Goal: Task Accomplishment & Management: Use online tool/utility

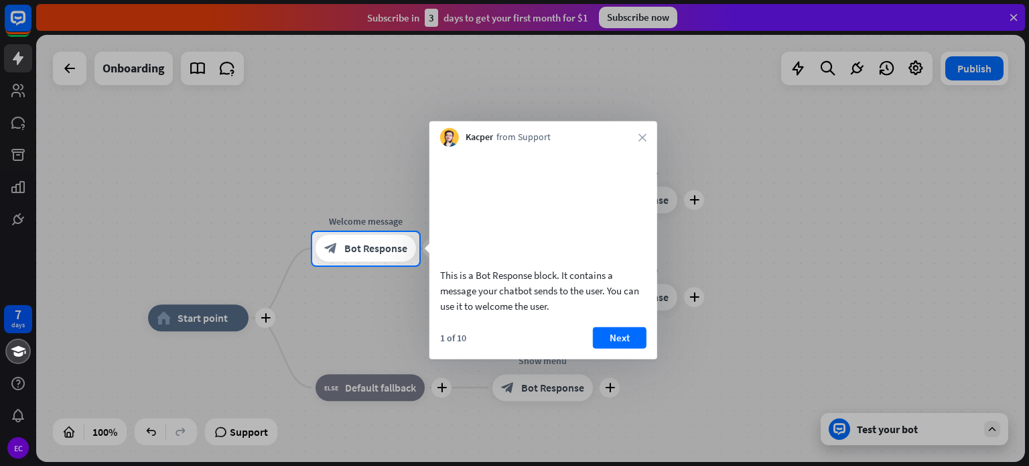
click at [914, 68] on div at bounding box center [514, 116] width 1029 height 232
click at [500, 302] on div "This is a Bot Response block. It contains a message your chatbot sends to the u…" at bounding box center [543, 290] width 206 height 46
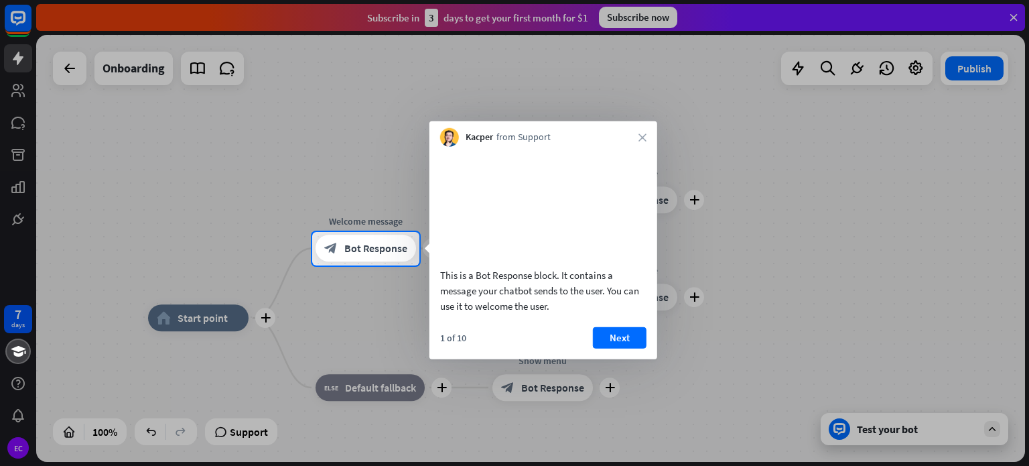
click at [500, 302] on div "This is a Bot Response block. It contains a message your chatbot sends to the u…" at bounding box center [543, 290] width 206 height 46
drag, startPoint x: 549, startPoint y: 322, endPoint x: 451, endPoint y: 287, distance: 103.8
click at [451, 287] on div "This is a Bot Response block. It contains a message your chatbot sends to the u…" at bounding box center [543, 290] width 206 height 46
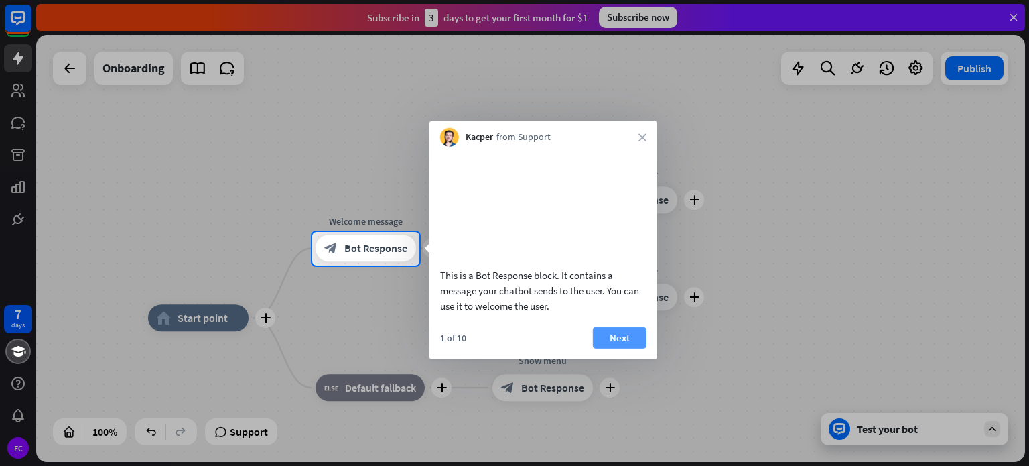
click at [612, 348] on button "Next" at bounding box center [620, 336] width 54 height 21
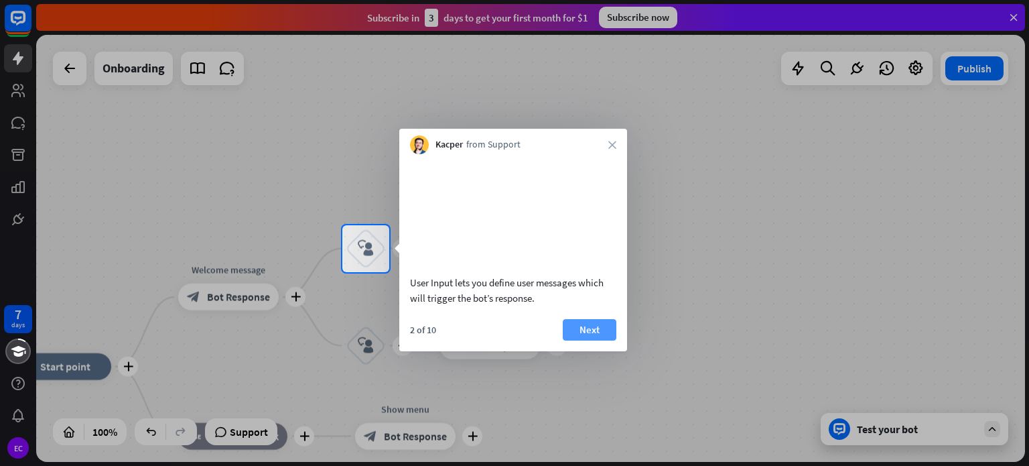
click at [607, 340] on button "Next" at bounding box center [590, 329] width 54 height 21
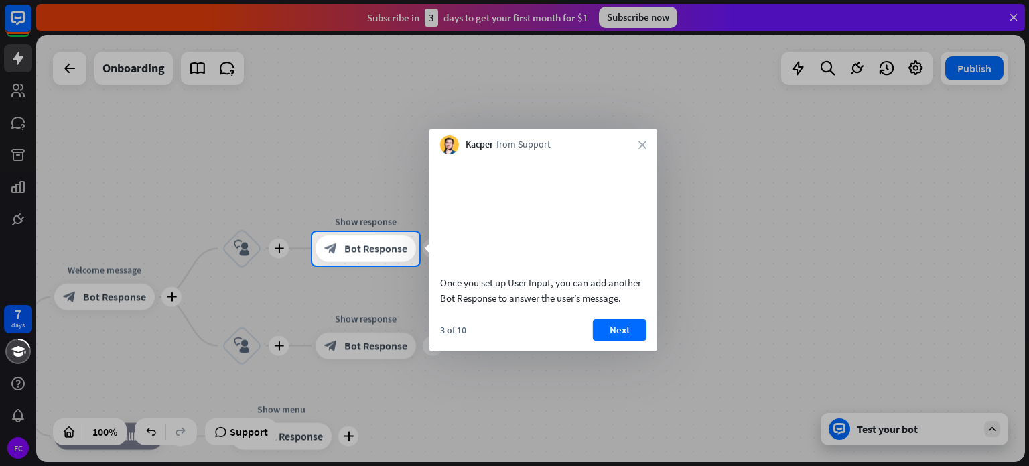
click at [607, 340] on button "Next" at bounding box center [620, 329] width 54 height 21
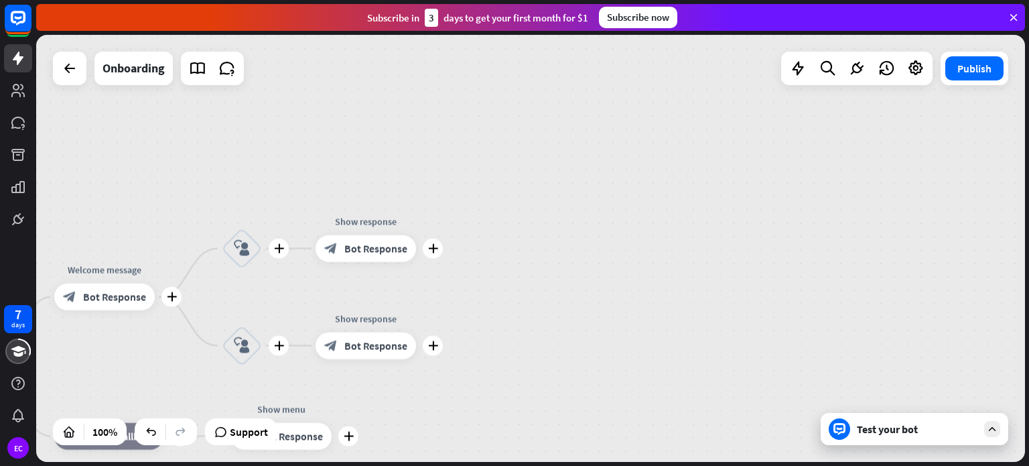
click at [607, 345] on div "plus home_2 Start point plus Welcome message block_bot_response Bot Response pl…" at bounding box center [530, 248] width 989 height 427
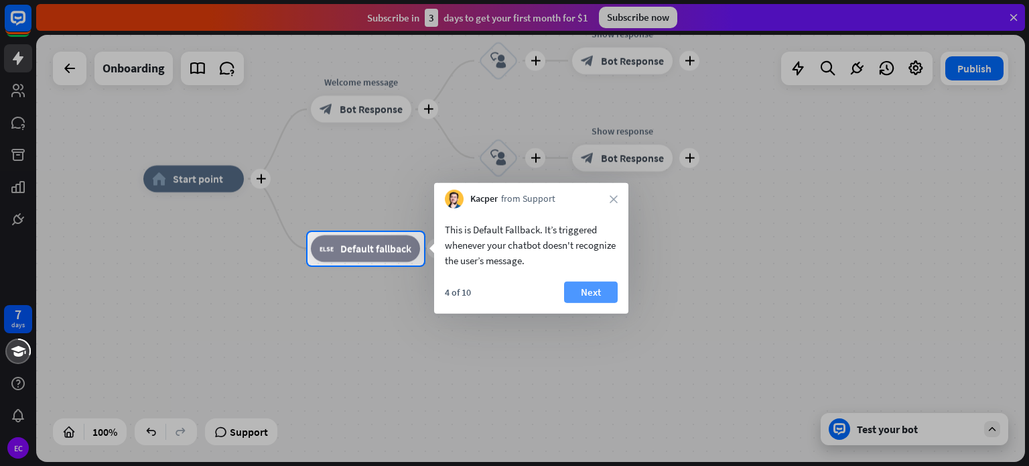
click at [597, 294] on button "Next" at bounding box center [591, 291] width 54 height 21
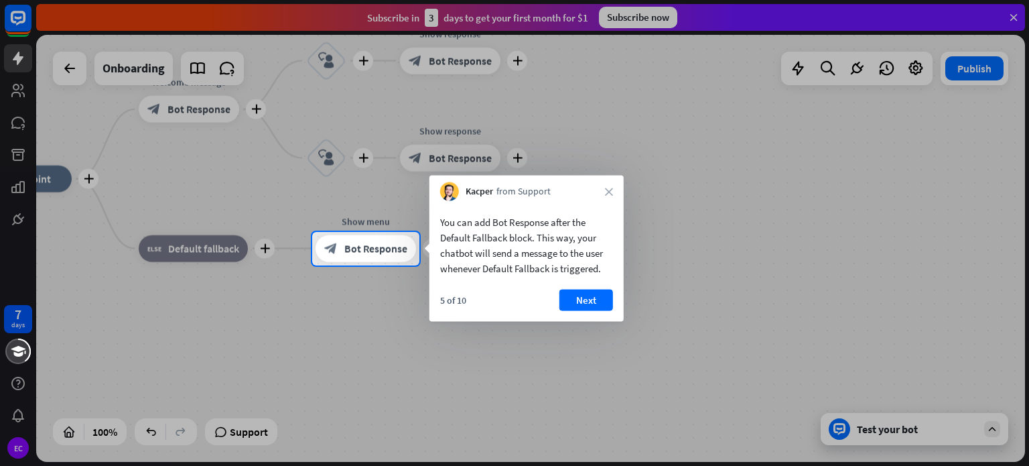
click at [597, 294] on button "Next" at bounding box center [586, 299] width 54 height 21
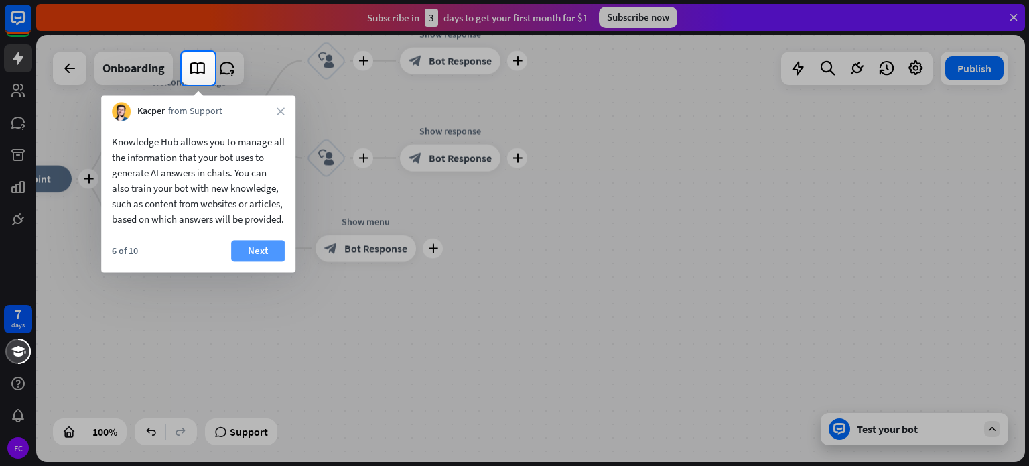
click at [268, 261] on button "Next" at bounding box center [258, 250] width 54 height 21
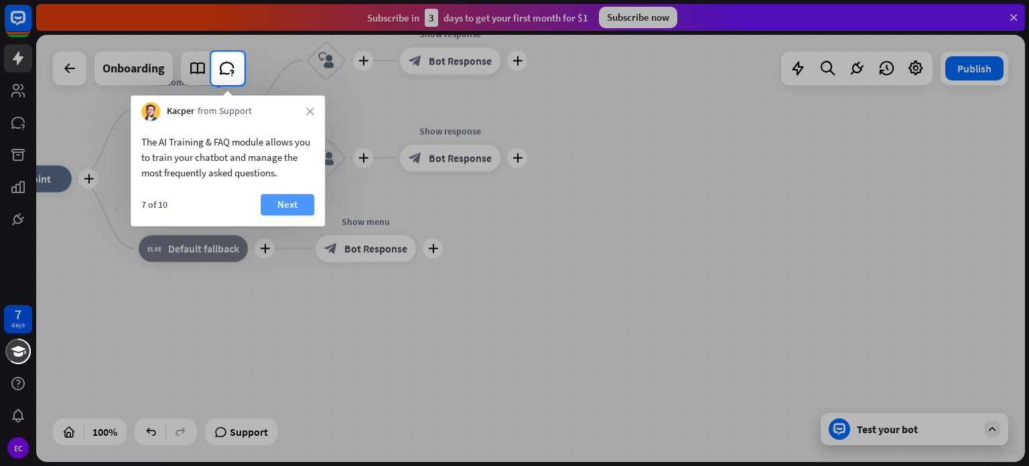
click at [293, 206] on button "Next" at bounding box center [288, 204] width 54 height 21
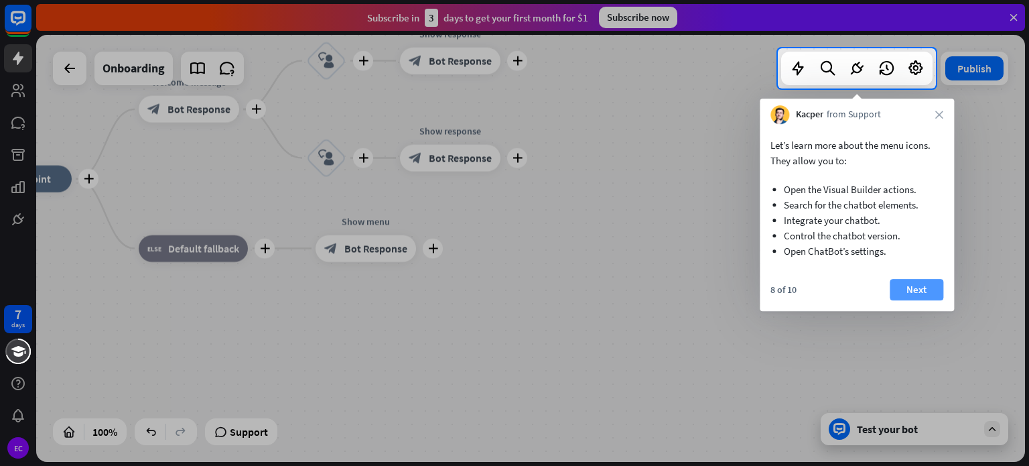
click at [914, 289] on button "Next" at bounding box center [917, 289] width 54 height 21
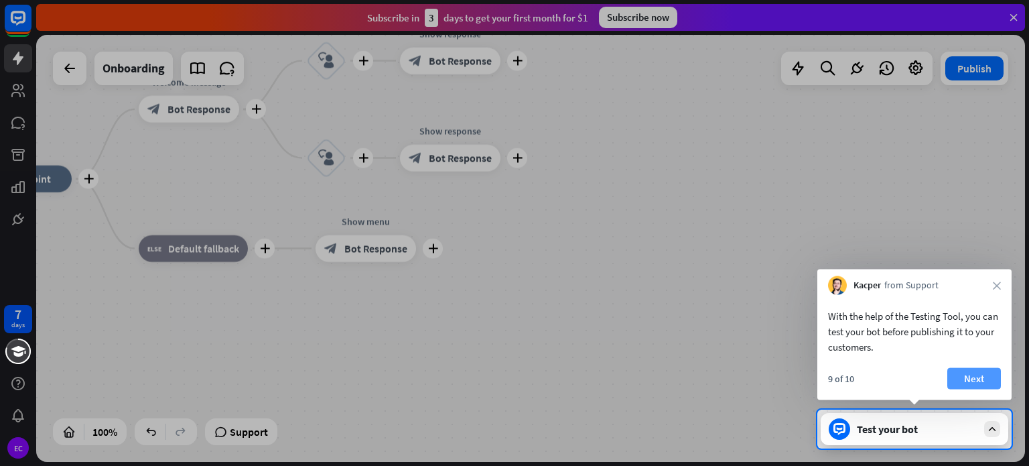
click at [971, 372] on button "Next" at bounding box center [974, 378] width 54 height 21
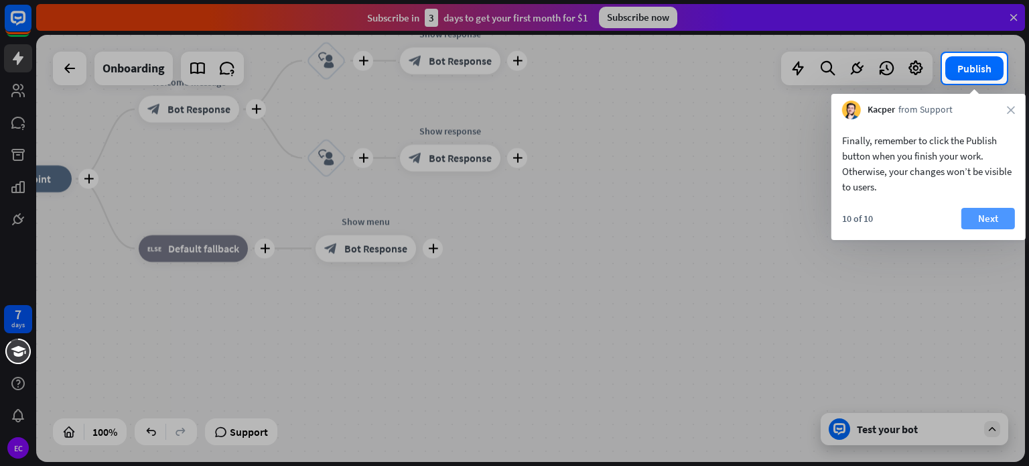
click at [973, 216] on button "Next" at bounding box center [988, 218] width 54 height 21
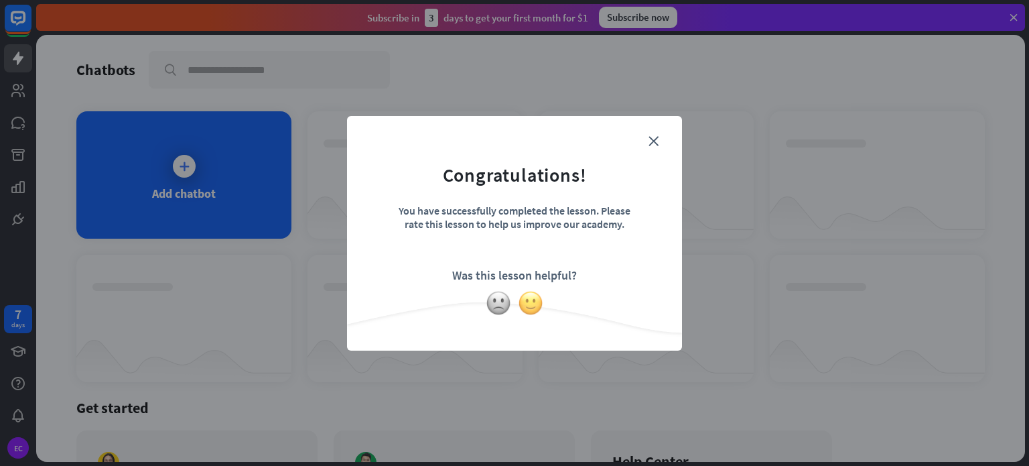
click at [531, 297] on img at bounding box center [530, 302] width 25 height 25
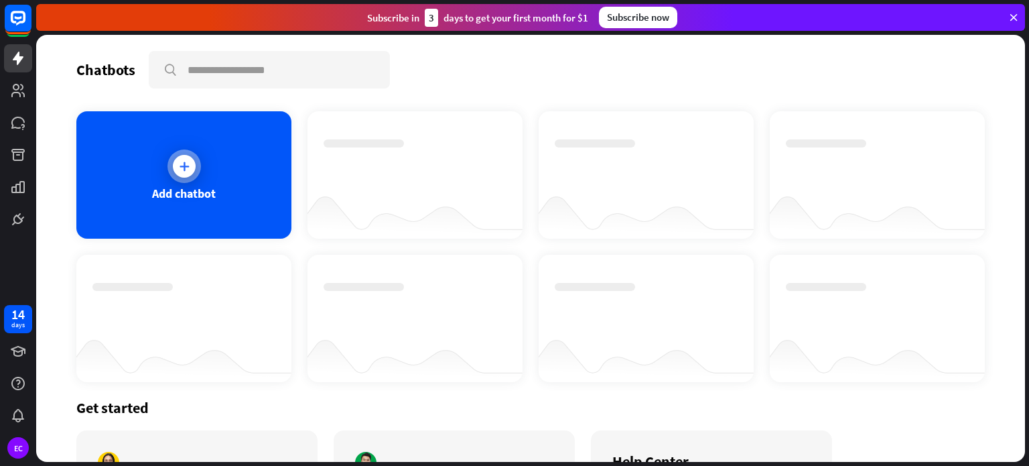
click at [159, 166] on div "Add chatbot" at bounding box center [183, 174] width 215 height 127
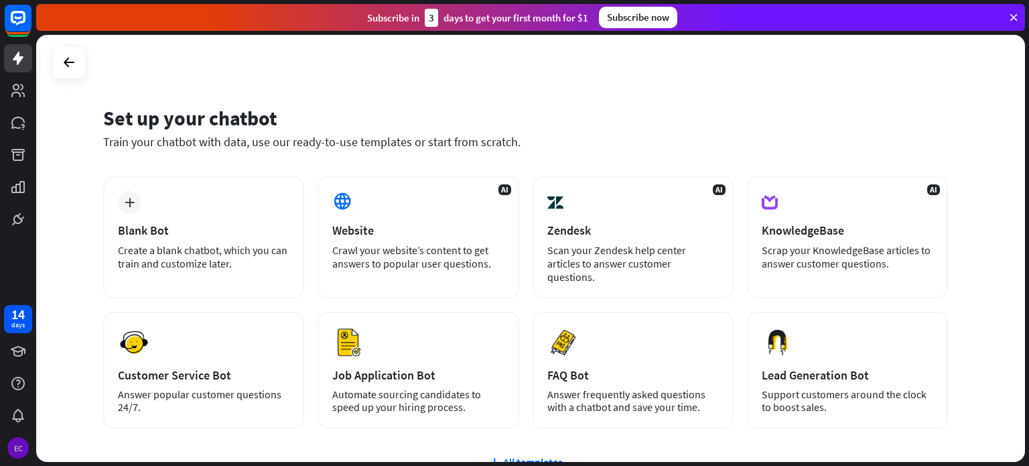
click at [21, 441] on div "EC" at bounding box center [17, 447] width 21 height 21
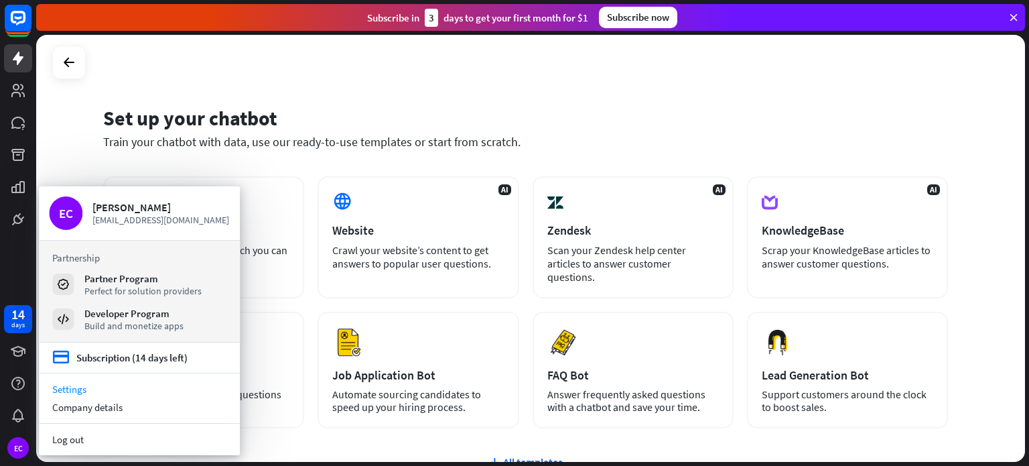
click at [85, 390] on link "Settings" at bounding box center [139, 389] width 201 height 18
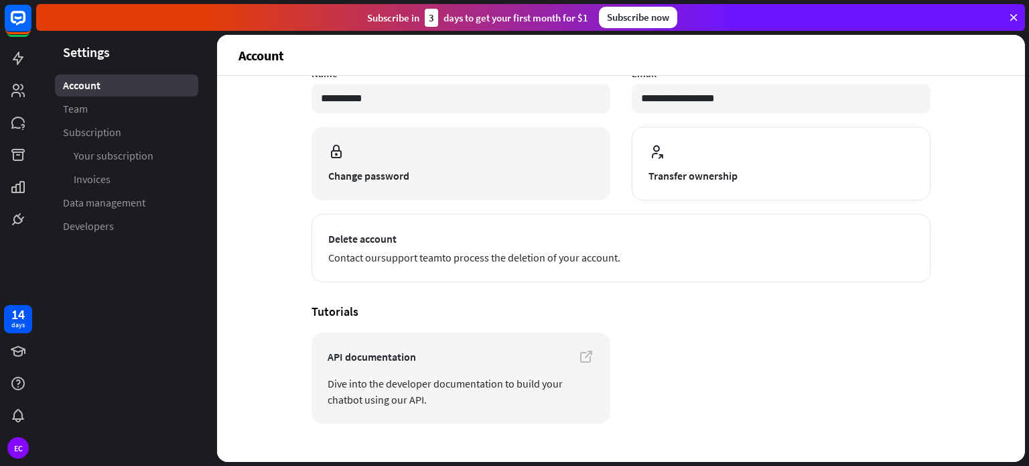
scroll to position [84, 0]
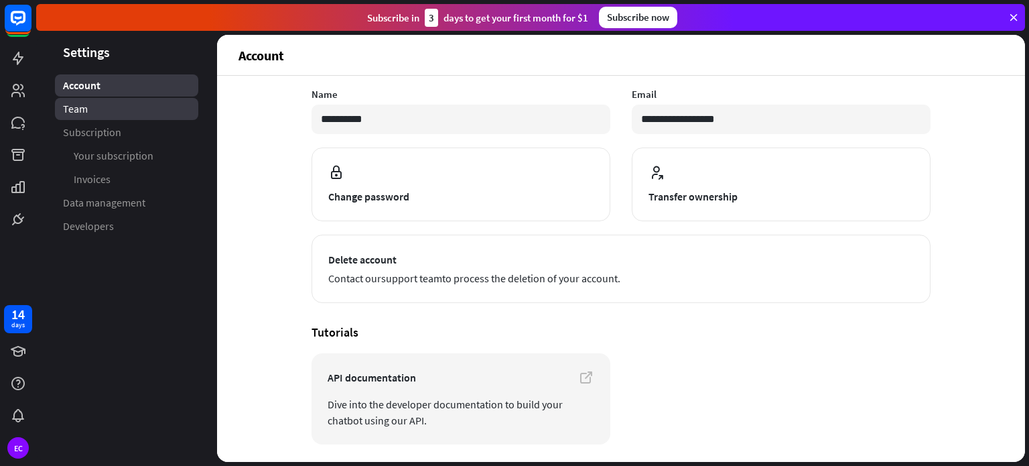
click at [91, 110] on link "Team" at bounding box center [126, 109] width 143 height 22
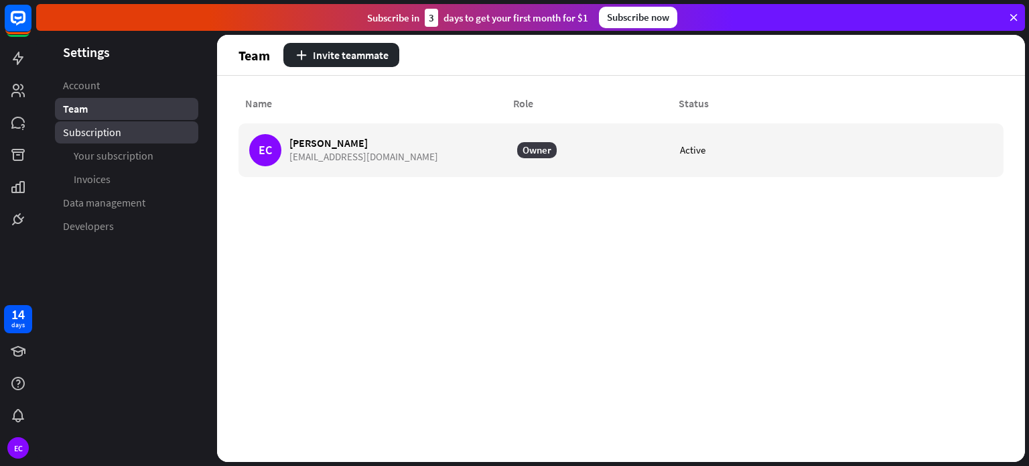
click at [98, 133] on span "Subscription" at bounding box center [92, 132] width 58 height 14
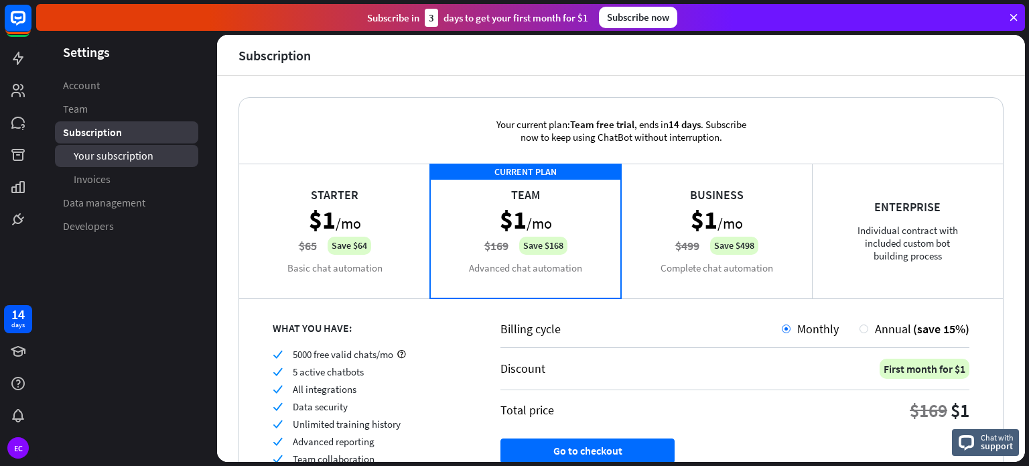
click at [104, 156] on span "Your subscription" at bounding box center [114, 156] width 80 height 14
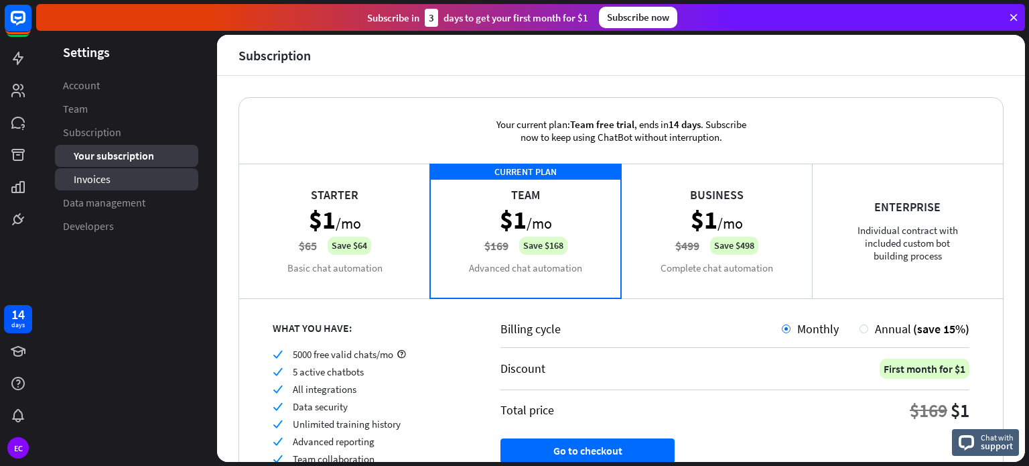
click at [98, 179] on span "Invoices" at bounding box center [92, 179] width 37 height 14
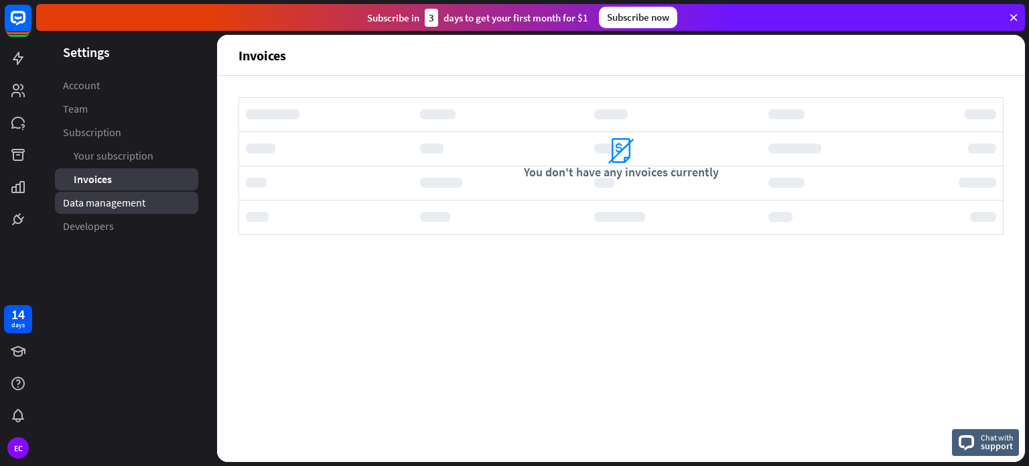
click at [105, 198] on span "Data management" at bounding box center [104, 203] width 82 height 14
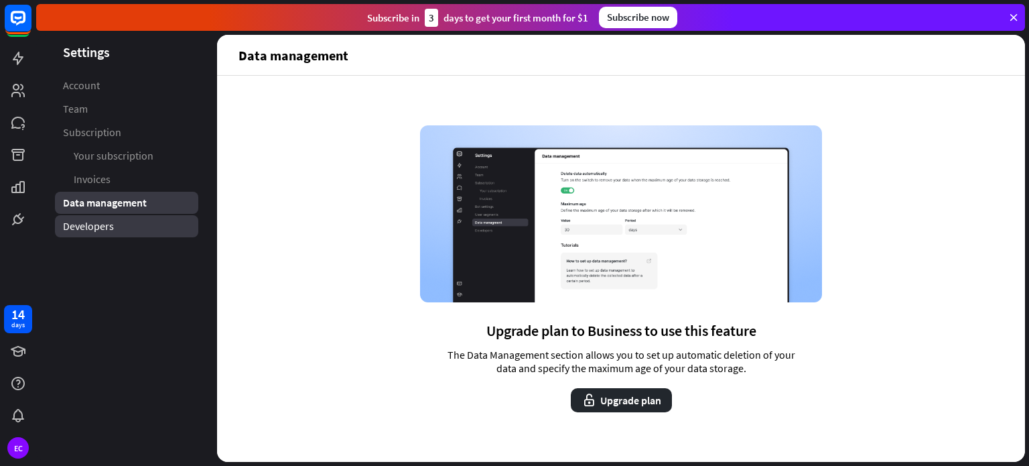
click at [99, 222] on span "Developers" at bounding box center [88, 226] width 51 height 14
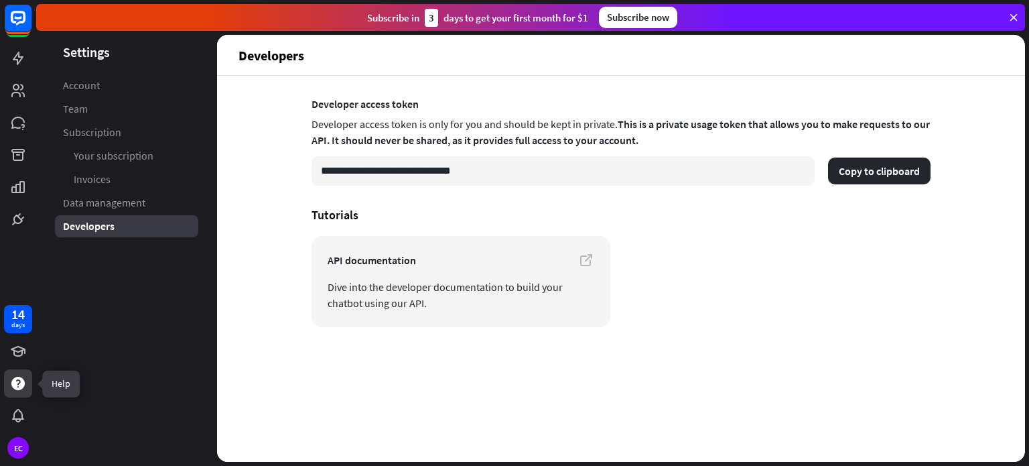
click at [17, 383] on icon at bounding box center [17, 382] width 13 height 13
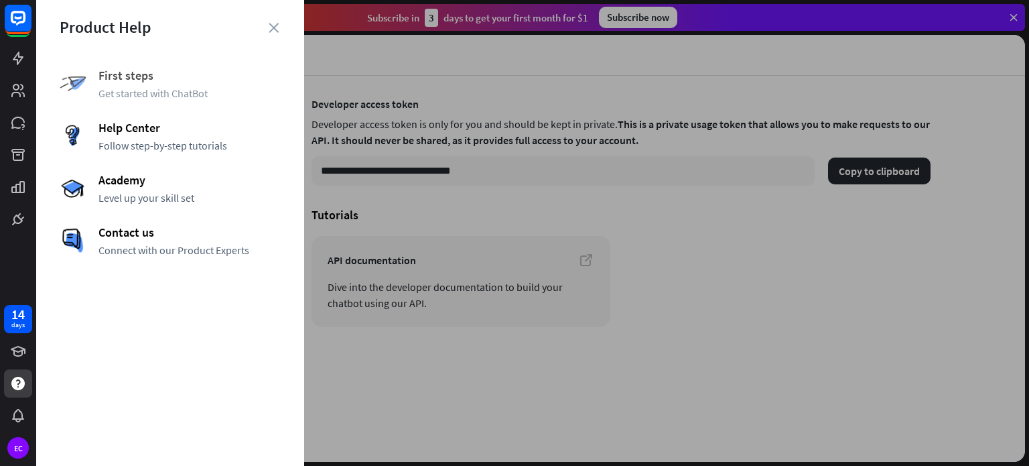
click at [135, 71] on span "First steps" at bounding box center [189, 75] width 182 height 15
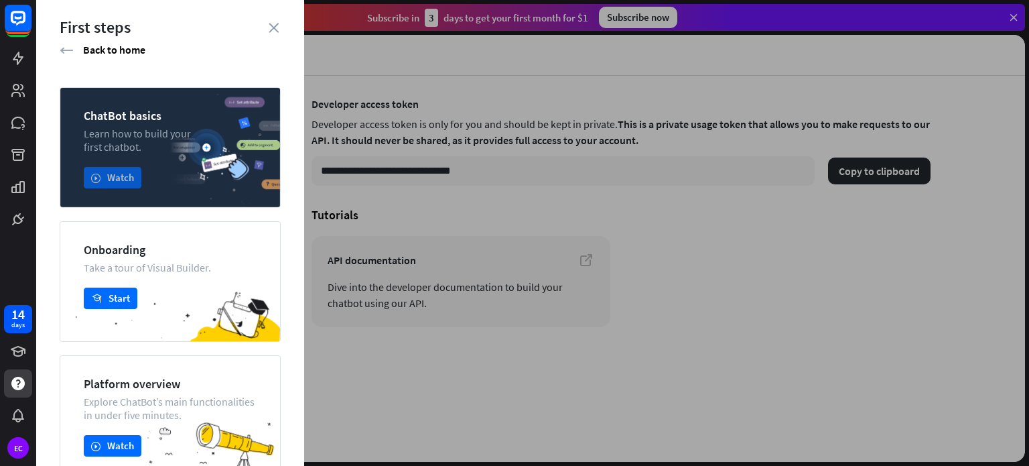
click at [125, 177] on button "play Watch" at bounding box center [113, 177] width 58 height 21
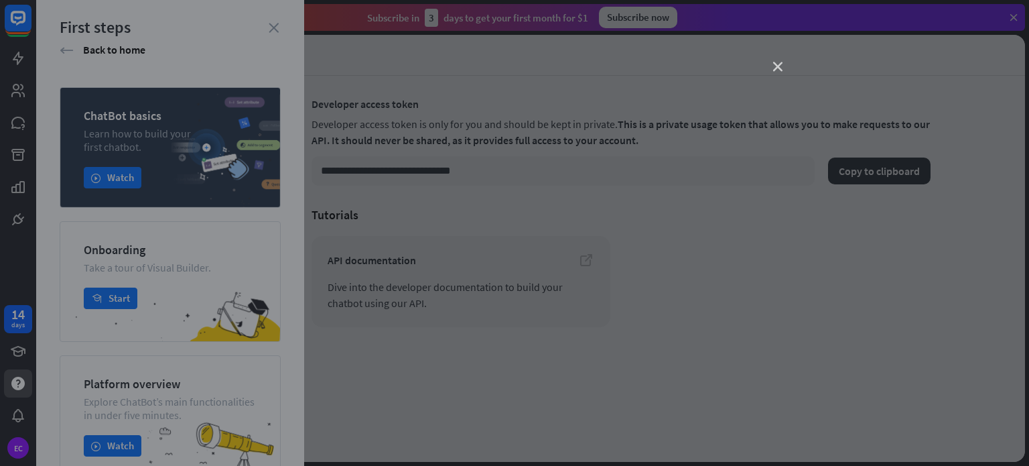
click at [777, 67] on icon "close" at bounding box center [777, 66] width 9 height 9
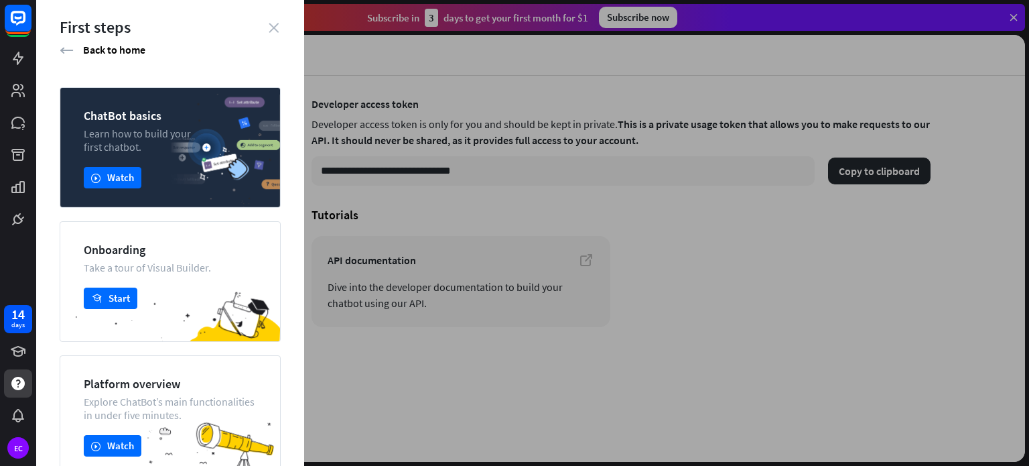
click at [272, 23] on icon "close" at bounding box center [274, 28] width 10 height 10
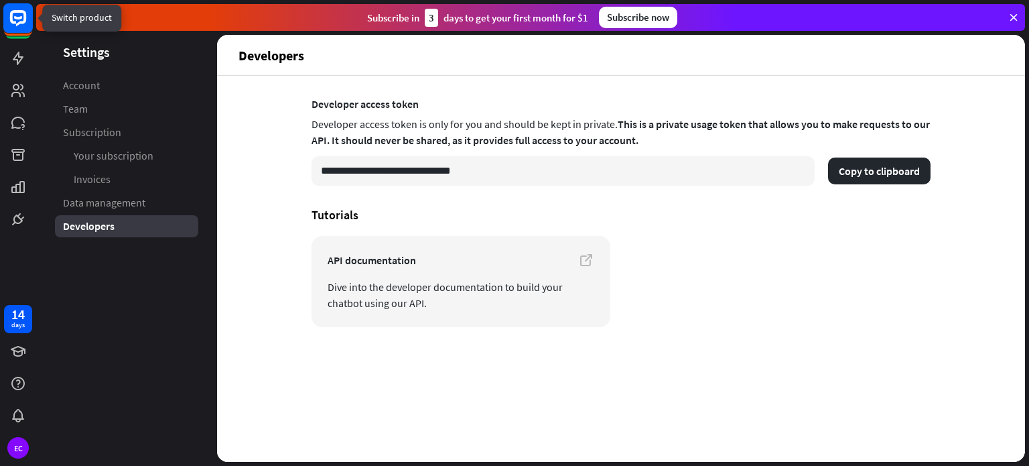
click at [14, 17] on icon at bounding box center [18, 17] width 8 height 3
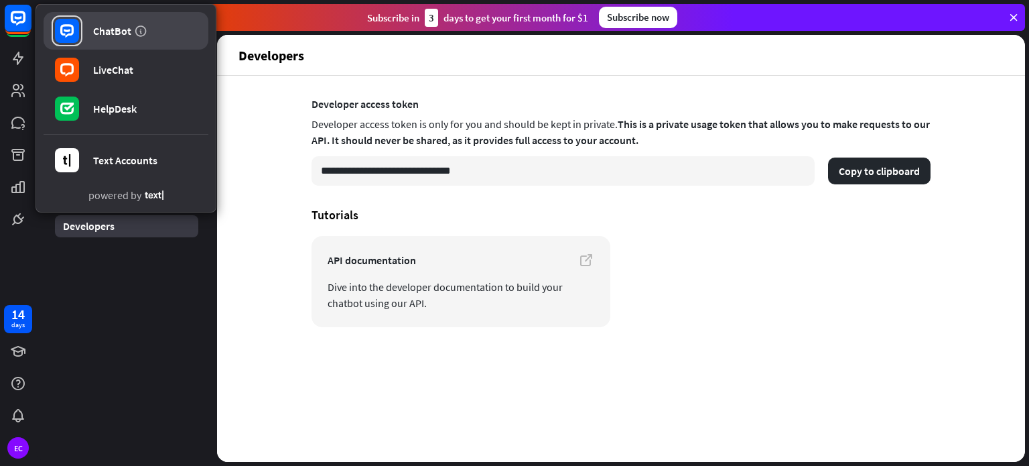
click at [101, 31] on div "ChatBot" at bounding box center [112, 30] width 38 height 13
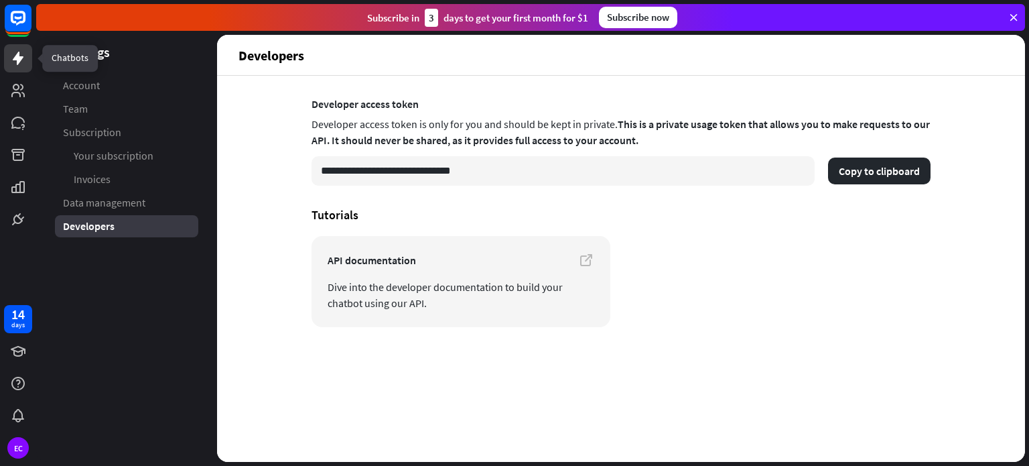
click at [16, 61] on icon at bounding box center [18, 58] width 16 height 16
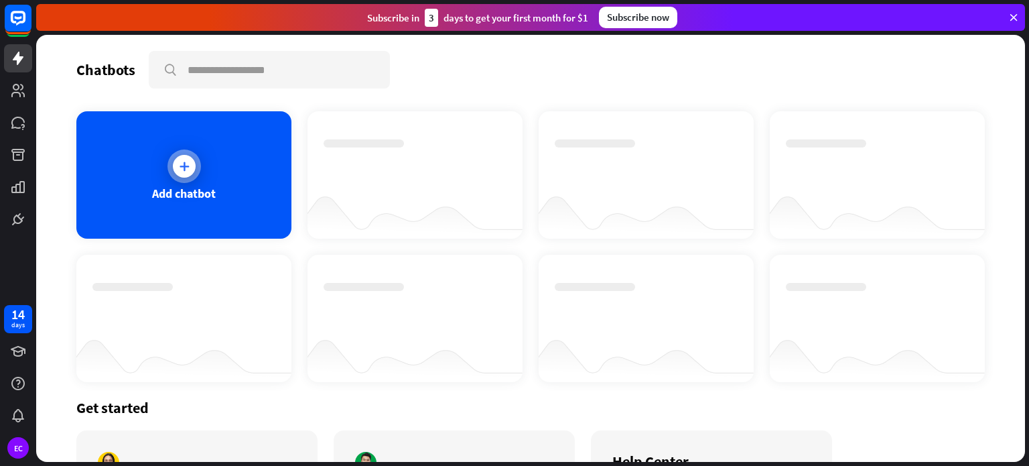
click at [226, 183] on div "Add chatbot" at bounding box center [183, 174] width 215 height 127
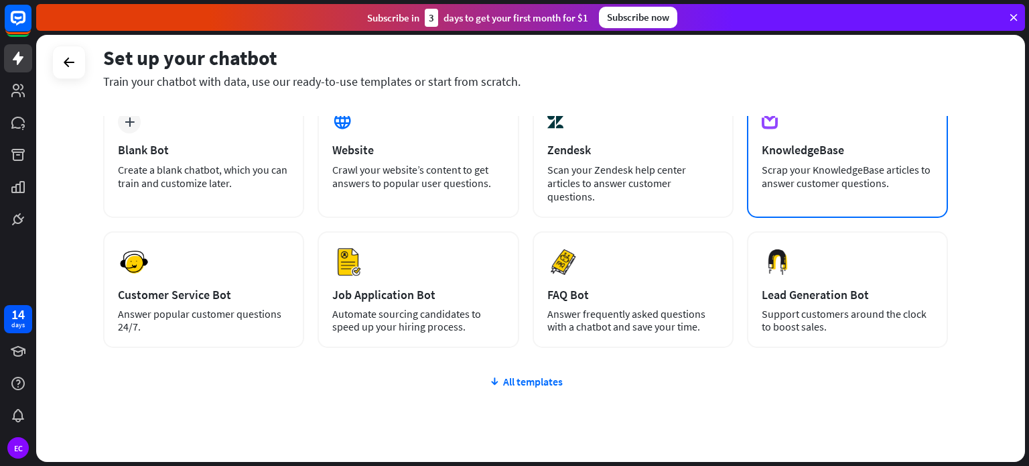
scroll to position [62, 0]
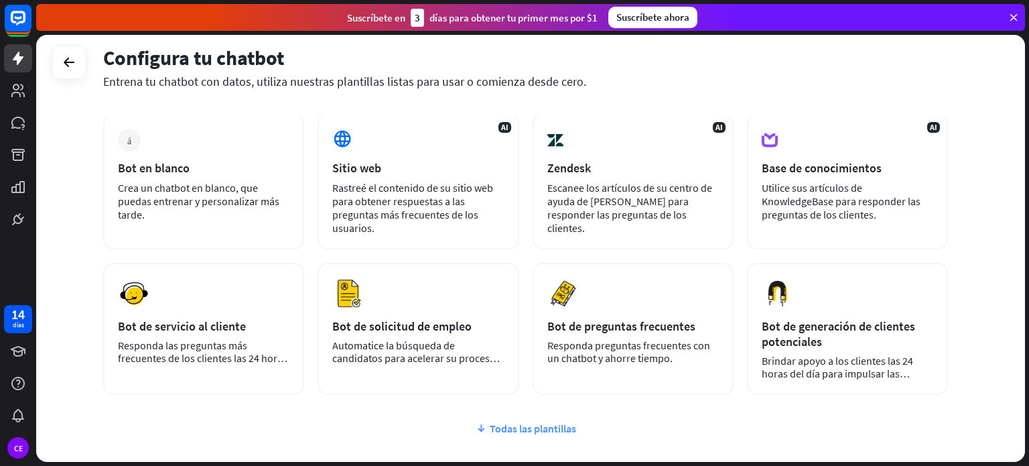
click at [530, 431] on font "Todas las plantillas" at bounding box center [533, 427] width 86 height 13
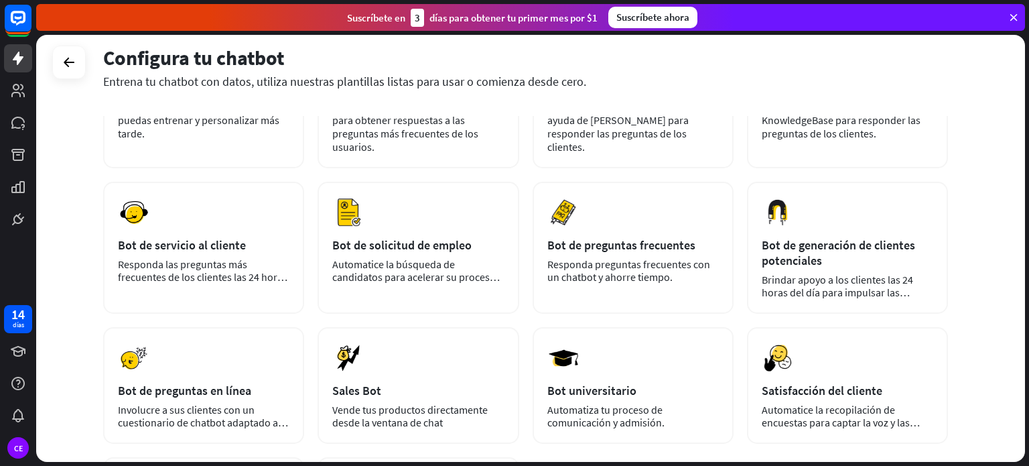
scroll to position [0, 0]
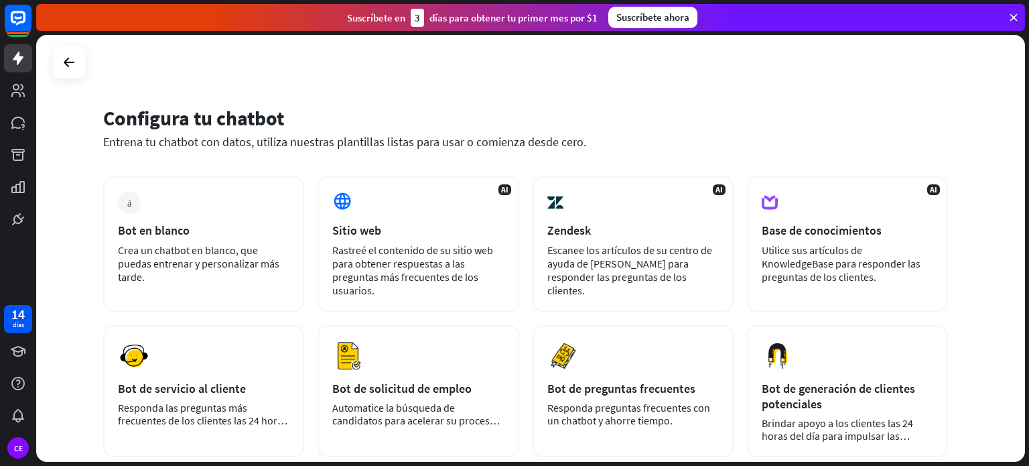
click at [155, 217] on div "más Bot en blanco Crea un chatbot en blanco, que puedas entrenar y personalizar…" at bounding box center [203, 243] width 201 height 135
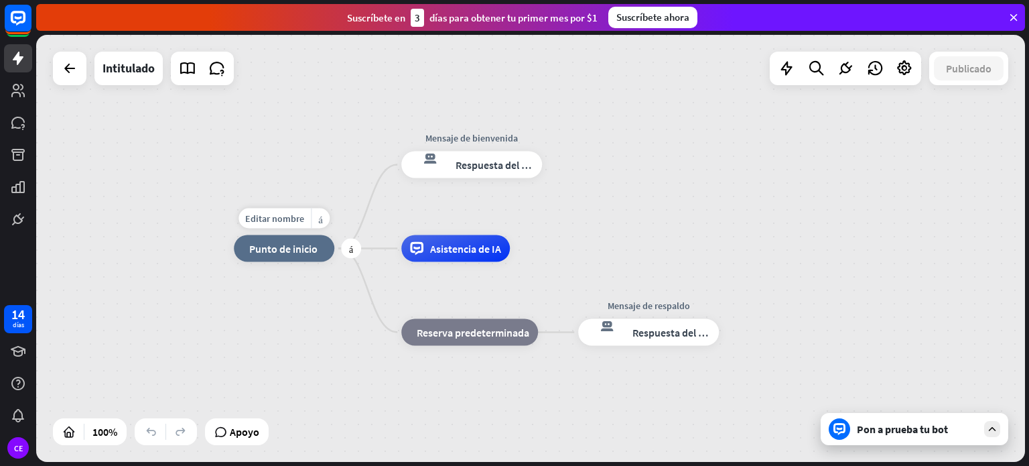
click at [279, 255] on div "inicio_2 Punto de inicio" at bounding box center [284, 248] width 100 height 27
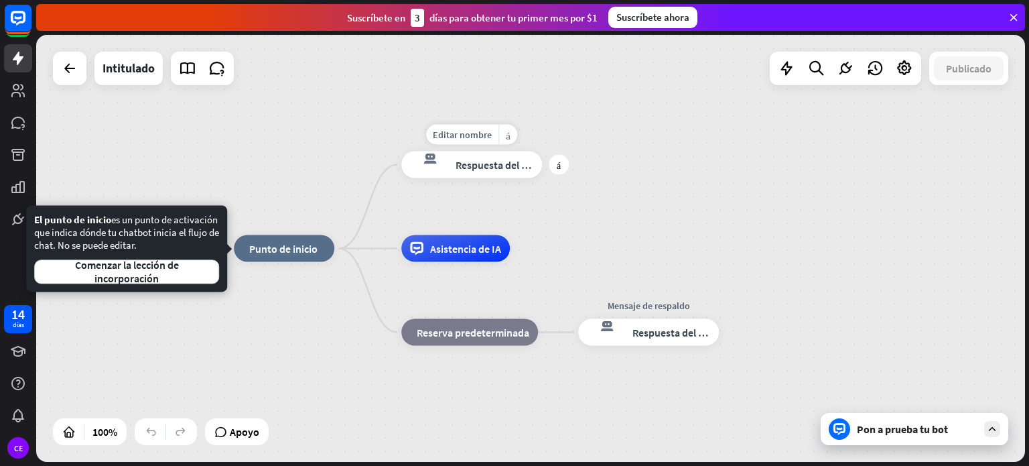
click at [463, 173] on div "respuesta del bot de bloqueo Respuesta del bot" at bounding box center [471, 164] width 141 height 27
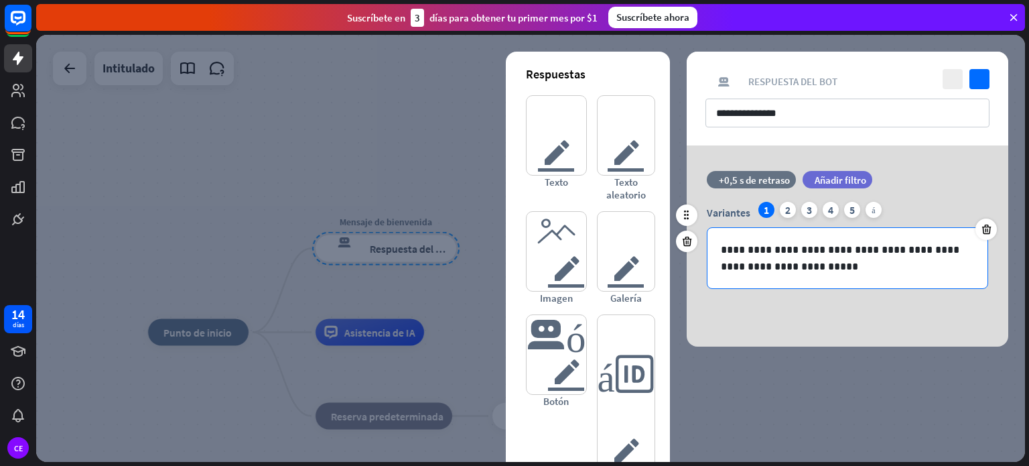
click at [785, 265] on p "**********" at bounding box center [847, 257] width 253 height 33
click at [773, 110] on input "**********" at bounding box center [847, 112] width 284 height 29
click at [785, 267] on p "**********" at bounding box center [847, 257] width 253 height 33
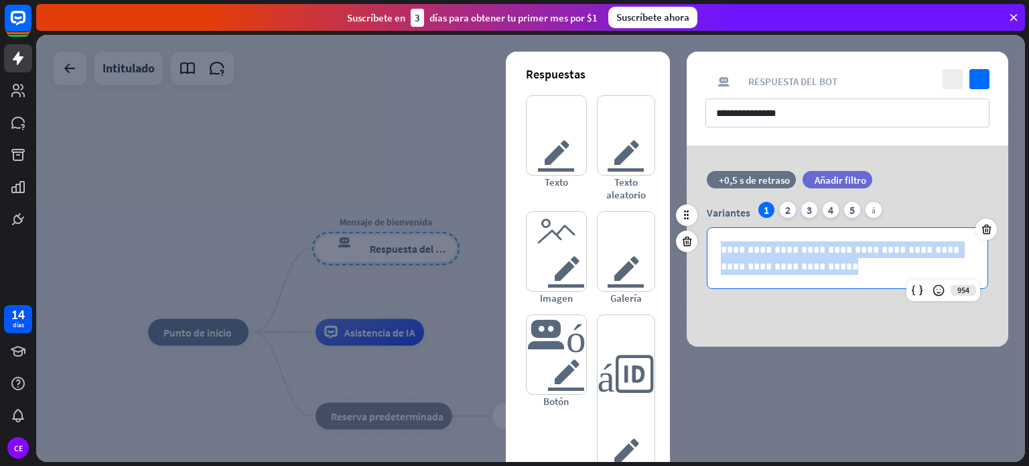
click at [785, 267] on p "**********" at bounding box center [847, 257] width 253 height 33
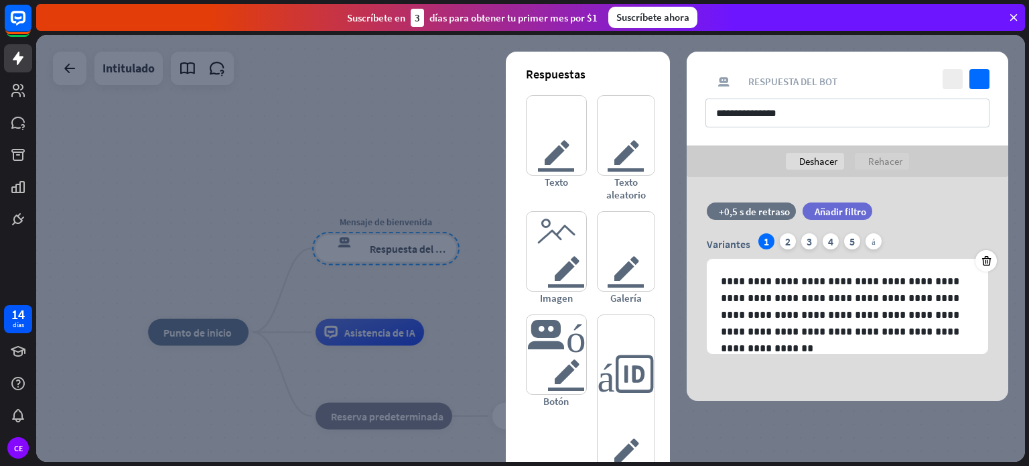
click at [823, 414] on div at bounding box center [530, 248] width 989 height 427
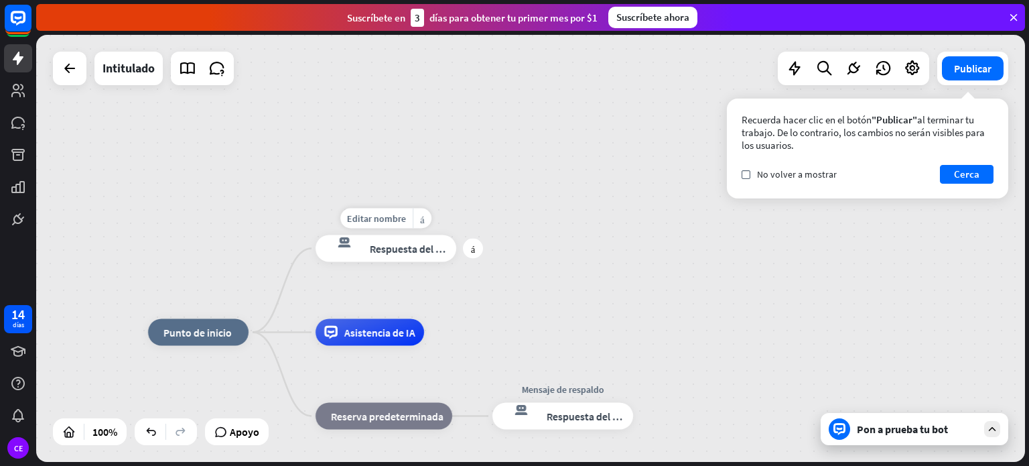
click at [407, 253] on font "Respuesta del bot" at bounding box center [410, 248] width 82 height 13
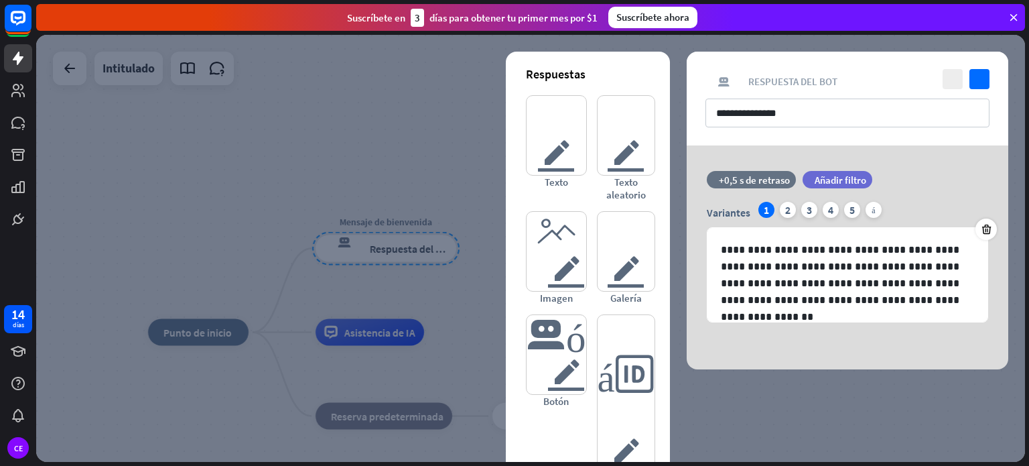
click at [804, 366] on div "**********" at bounding box center [848, 257] width 322 height 224
click at [388, 281] on div at bounding box center [530, 248] width 989 height 427
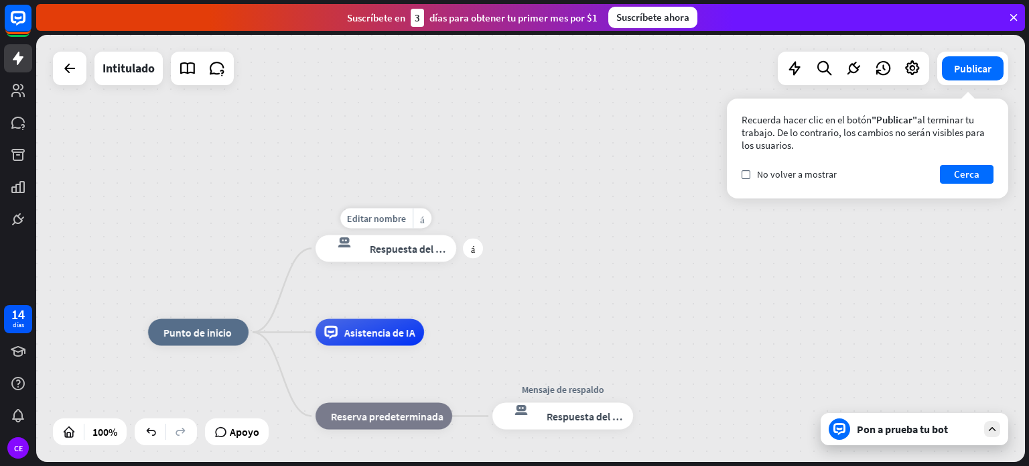
click at [413, 248] on font "Respuesta del bot" at bounding box center [410, 248] width 82 height 13
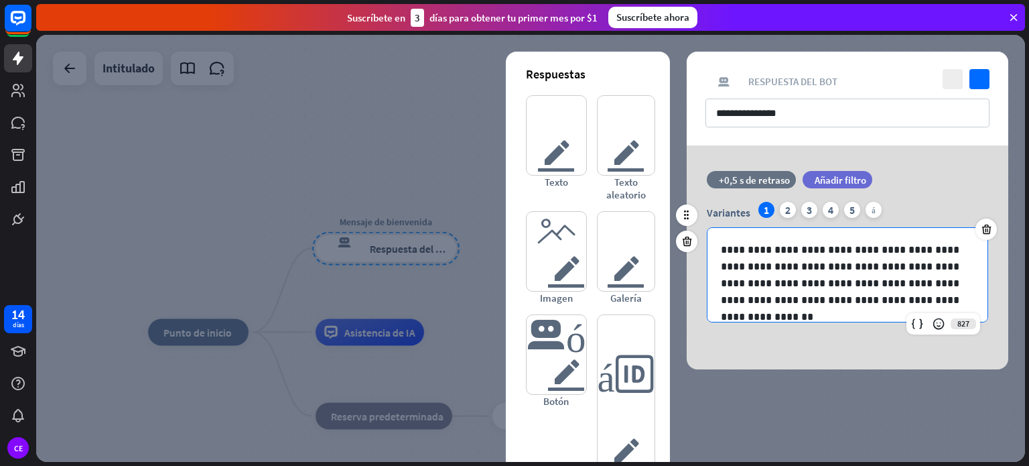
click at [835, 291] on p "**********" at bounding box center [847, 274] width 253 height 67
click at [802, 109] on input "**********" at bounding box center [847, 112] width 284 height 29
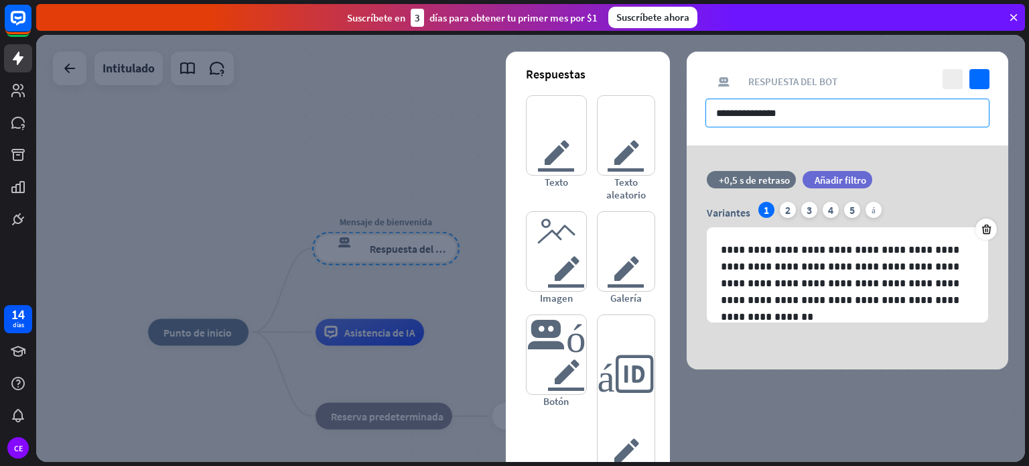
click at [802, 109] on input "**********" at bounding box center [847, 112] width 284 height 29
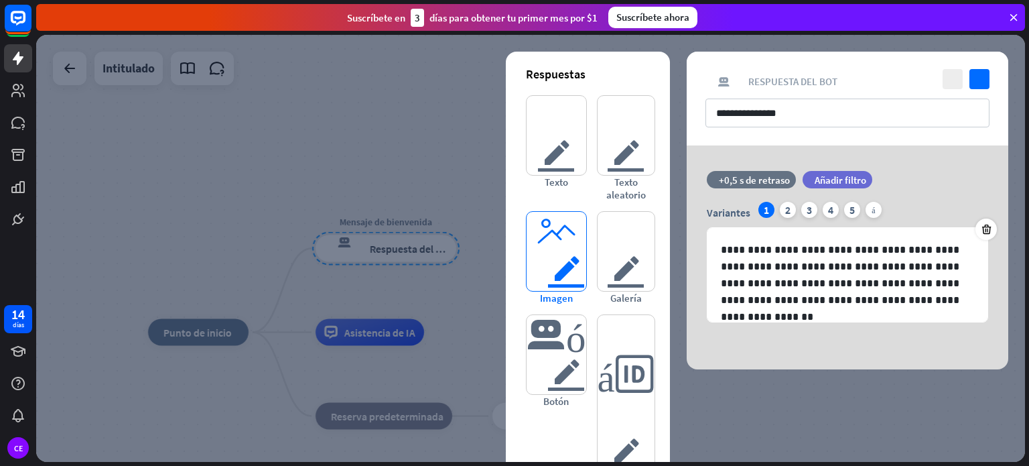
click at [555, 243] on font "imagen del editor" at bounding box center [555, 251] width 59 height 79
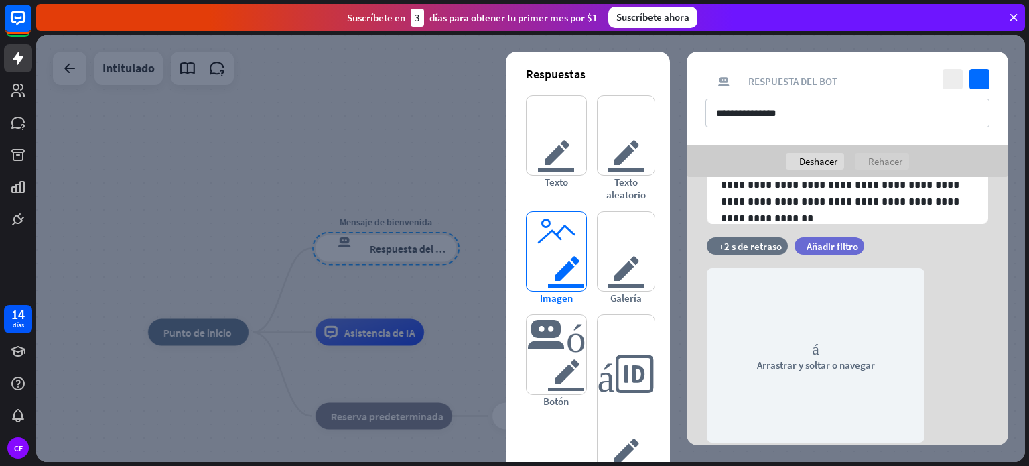
scroll to position [174, 0]
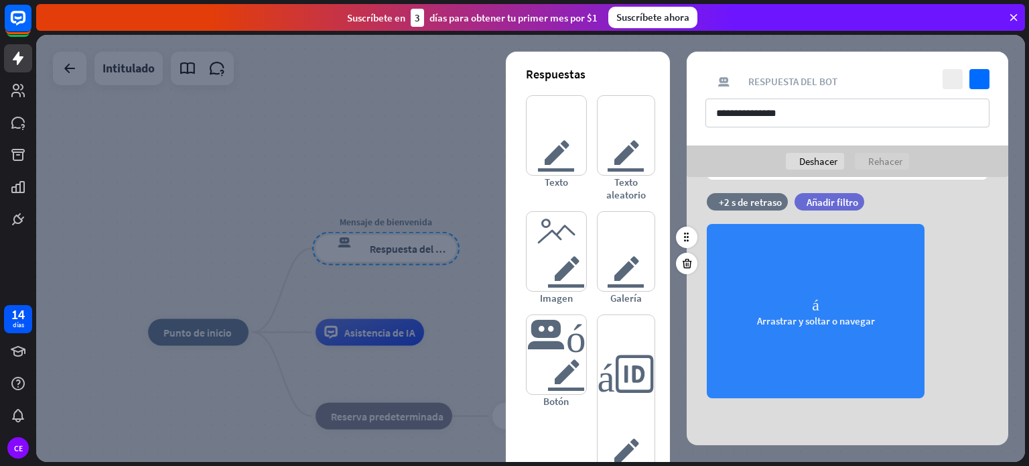
click at [788, 315] on font "Arrastrar y soltar o navegar" at bounding box center [816, 320] width 118 height 13
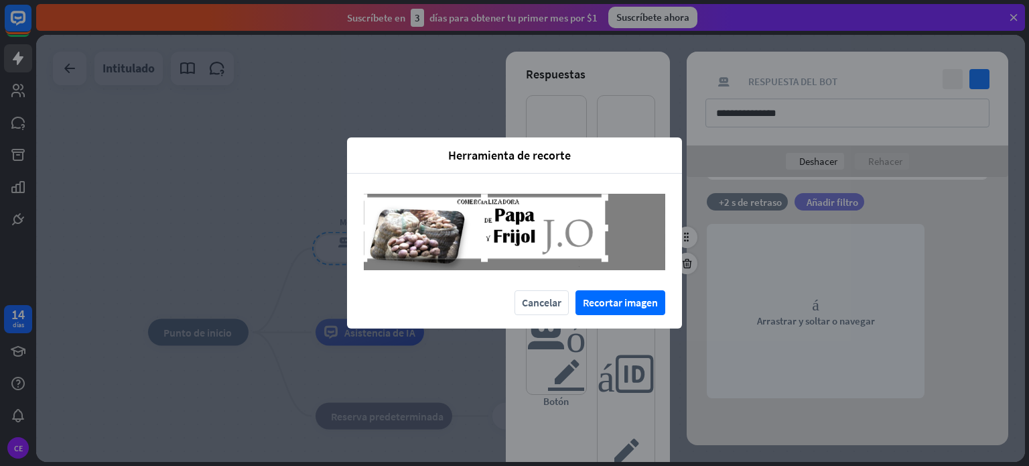
drag, startPoint x: 491, startPoint y: 215, endPoint x: 440, endPoint y: 211, distance: 51.1
click at [440, 211] on div at bounding box center [484, 227] width 241 height 61
click at [603, 304] on font "Recortar imagen" at bounding box center [620, 301] width 75 height 13
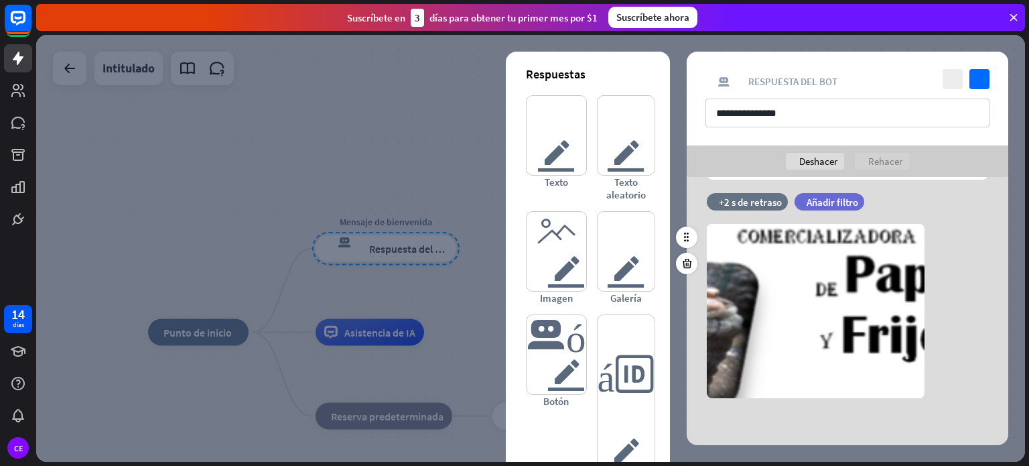
click at [498, 187] on div at bounding box center [530, 248] width 989 height 427
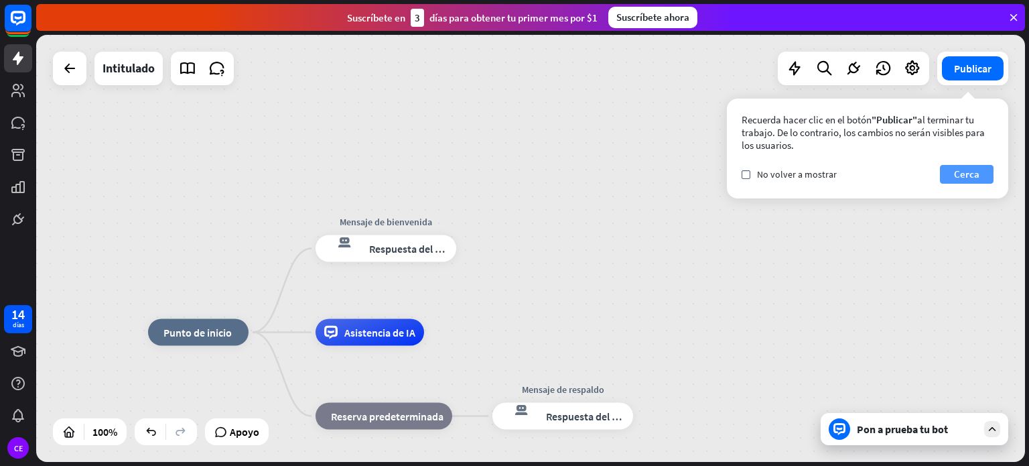
click at [957, 169] on font "Cerca" at bounding box center [966, 173] width 25 height 13
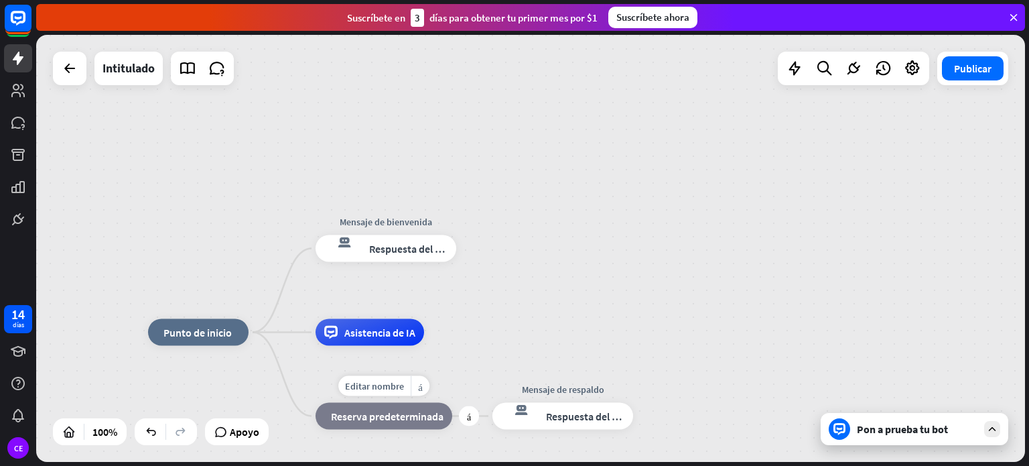
click at [378, 418] on font "Reserva predeterminada" at bounding box center [387, 415] width 113 height 13
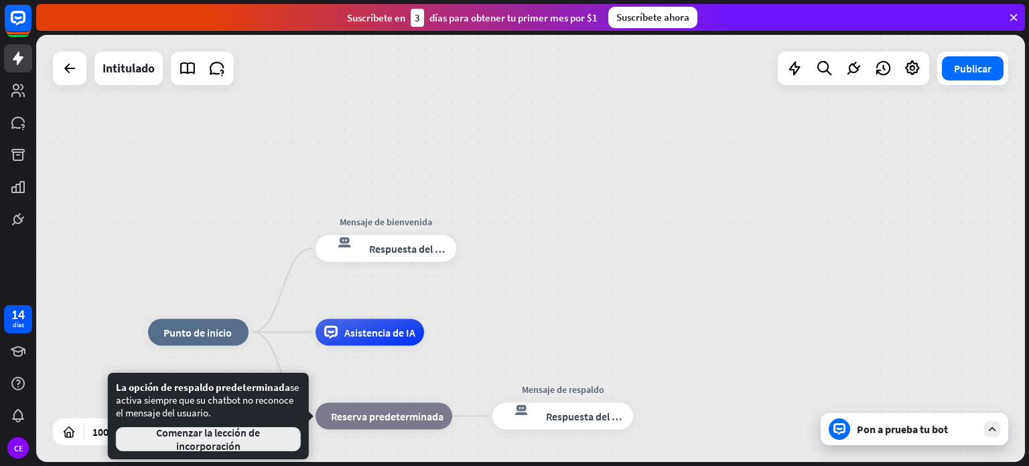
click at [236, 439] on font "Comenzar la lección de incorporación" at bounding box center [208, 438] width 104 height 27
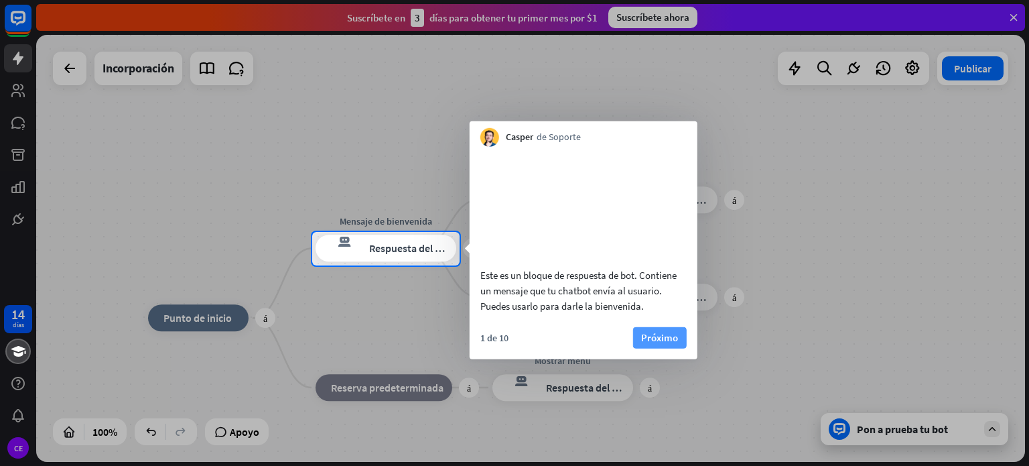
click at [644, 346] on font "Próximo" at bounding box center [659, 337] width 37 height 19
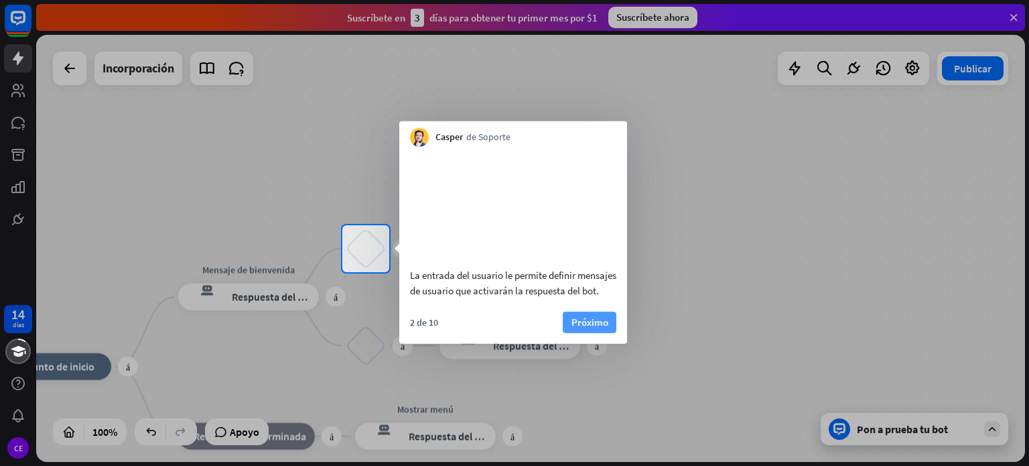
click at [597, 328] on font "Próximo" at bounding box center [589, 321] width 37 height 13
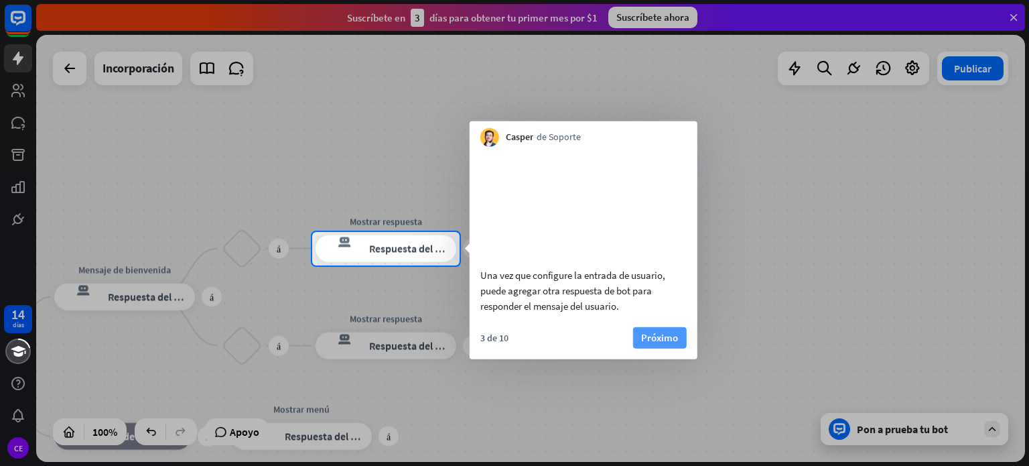
click at [639, 348] on button "Próximo" at bounding box center [660, 336] width 54 height 21
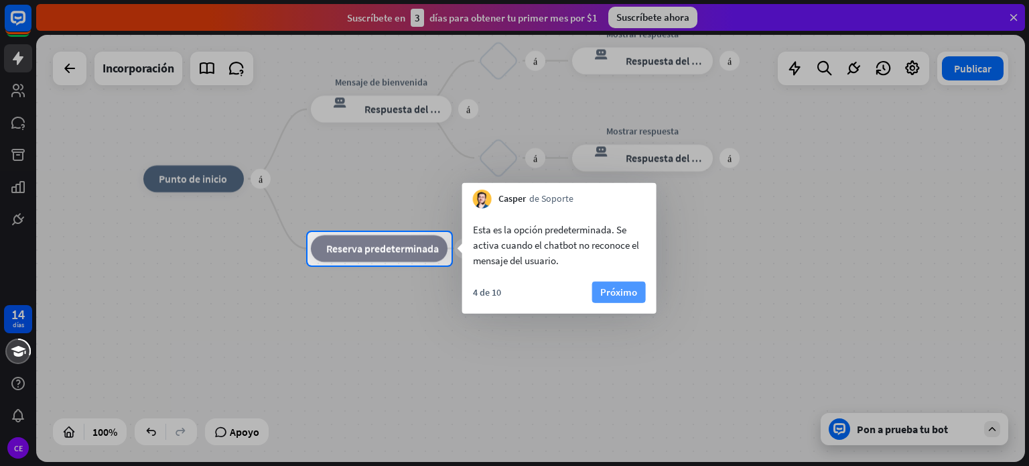
click at [599, 293] on button "Próximo" at bounding box center [619, 291] width 54 height 21
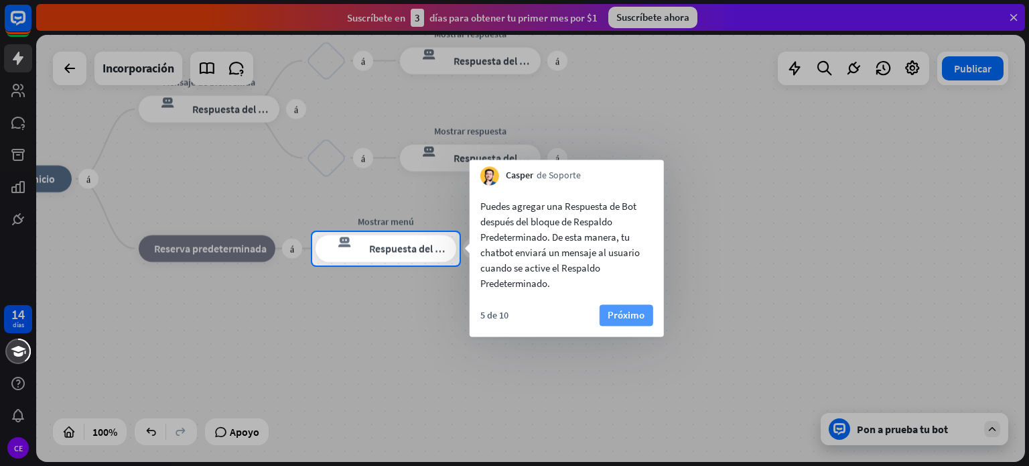
click at [619, 312] on font "Próximo" at bounding box center [626, 314] width 37 height 13
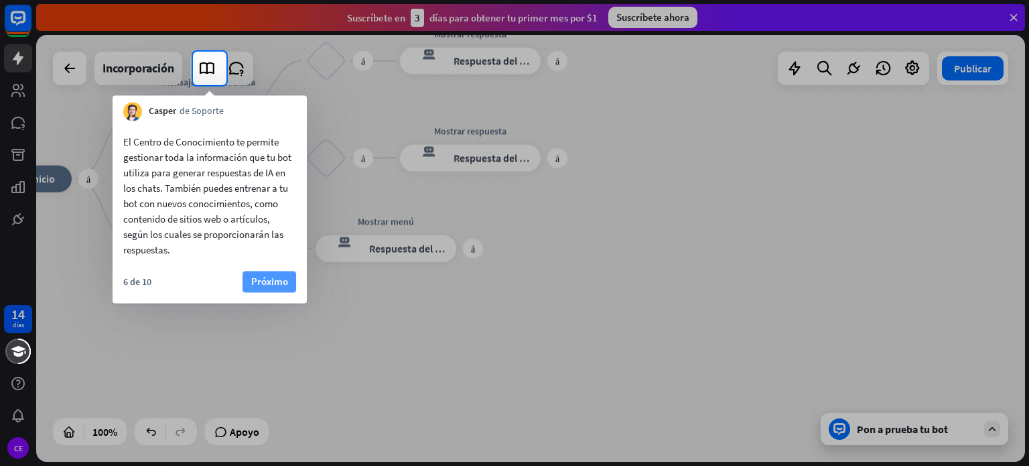
click at [264, 273] on font "Próximo" at bounding box center [269, 281] width 37 height 19
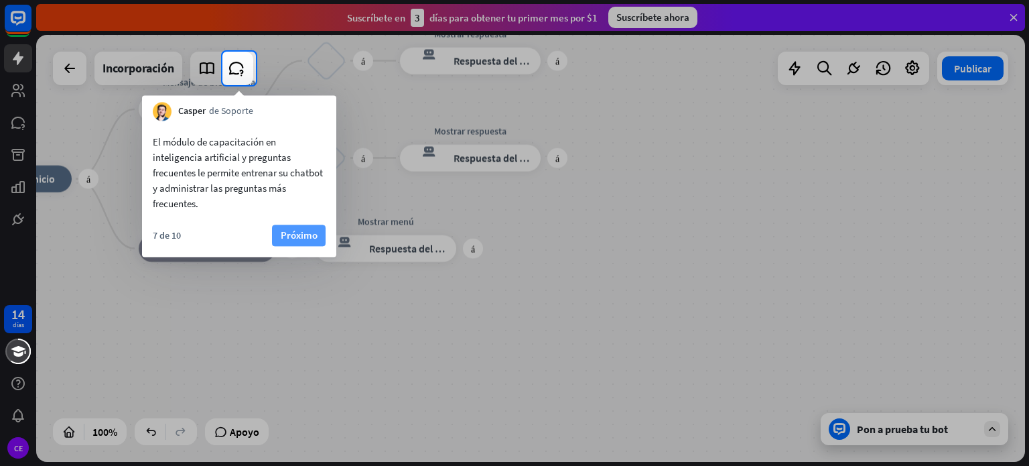
click at [305, 231] on font "Próximo" at bounding box center [299, 234] width 37 height 13
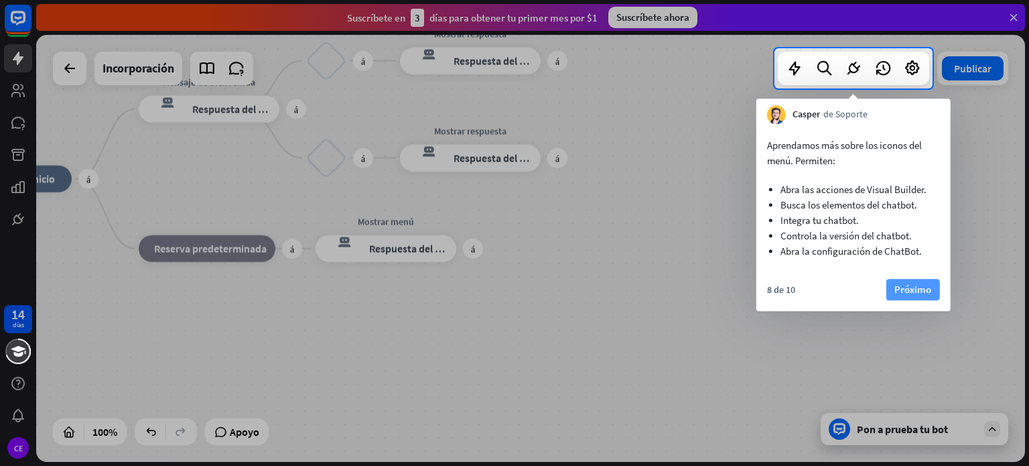
click at [913, 293] on font "Próximo" at bounding box center [912, 289] width 37 height 13
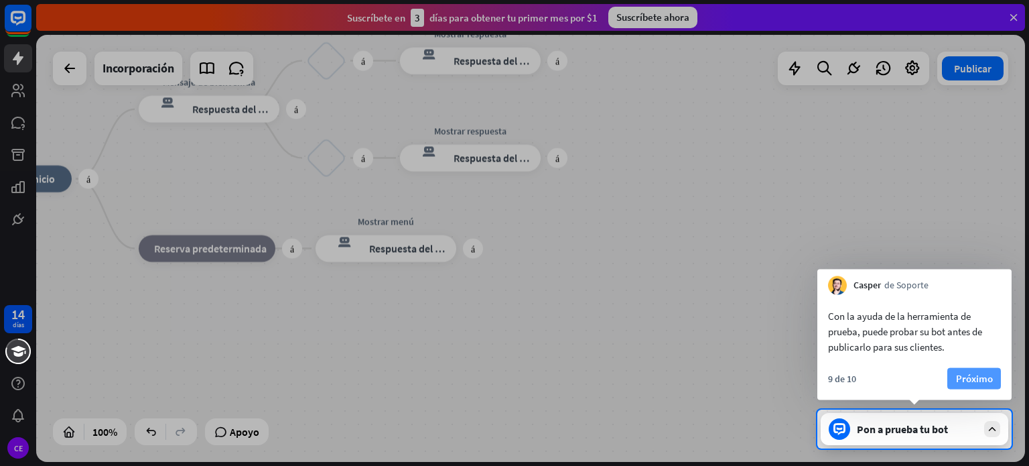
click at [969, 372] on font "Próximo" at bounding box center [974, 378] width 37 height 13
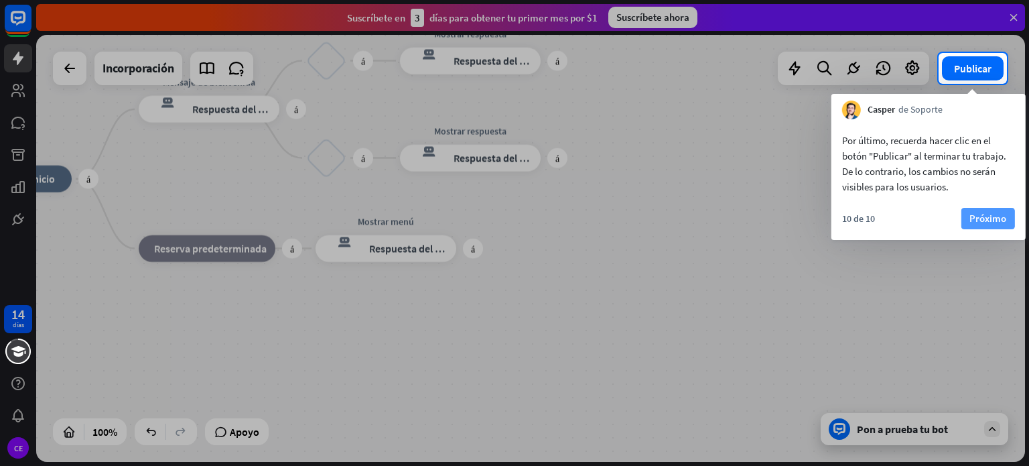
click at [997, 223] on font "Próximo" at bounding box center [987, 218] width 37 height 13
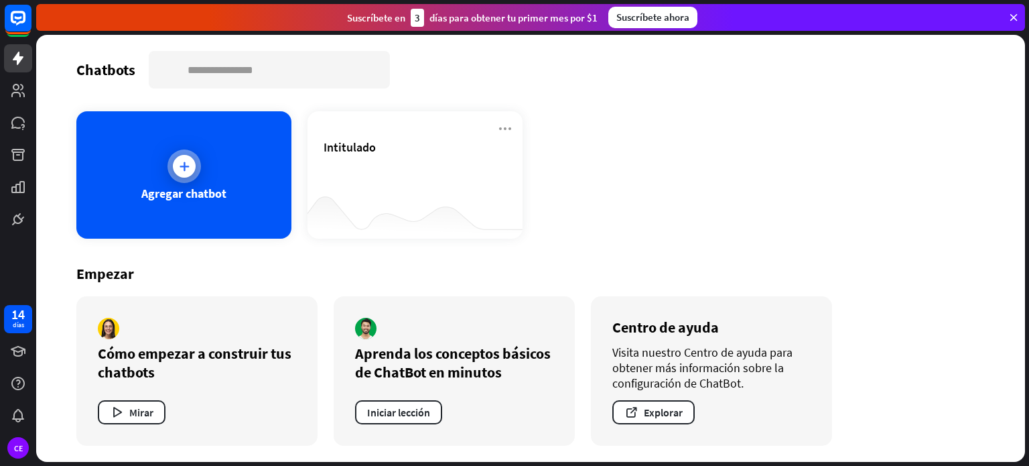
click at [185, 192] on font "Agregar chatbot" at bounding box center [183, 193] width 85 height 15
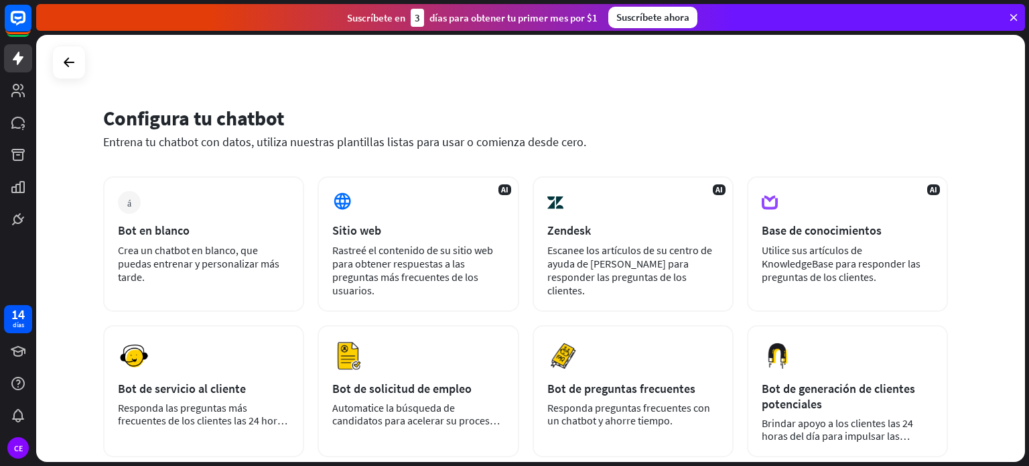
click at [185, 192] on div "más Bot en blanco Crea un chatbot en blanco, que puedas entrenar y personalizar…" at bounding box center [203, 243] width 201 height 135
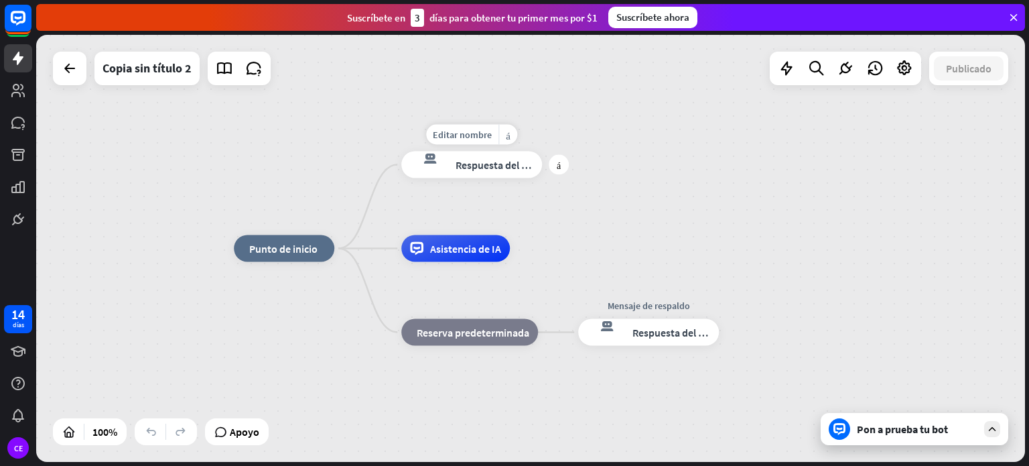
click at [461, 166] on font "Respuesta del bot" at bounding box center [496, 164] width 82 height 13
click at [461, 166] on div at bounding box center [530, 248] width 989 height 427
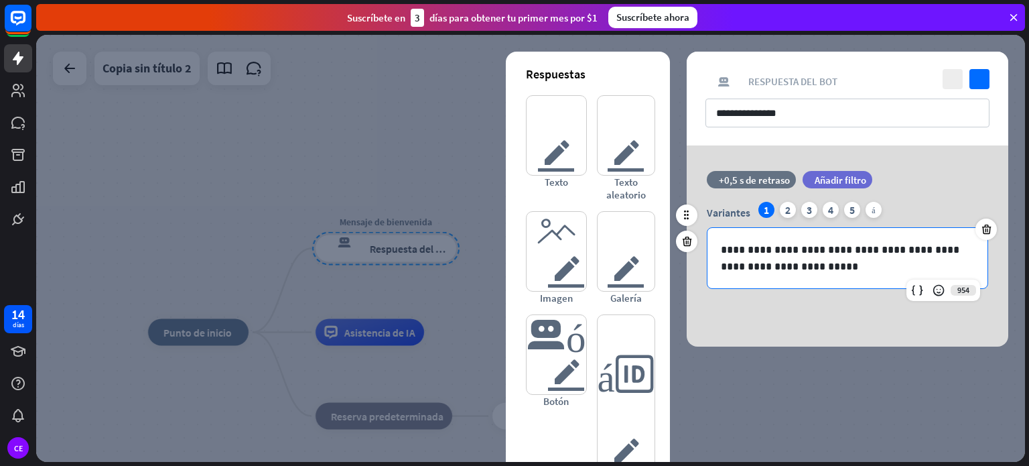
click at [804, 270] on p "**********" at bounding box center [847, 257] width 253 height 33
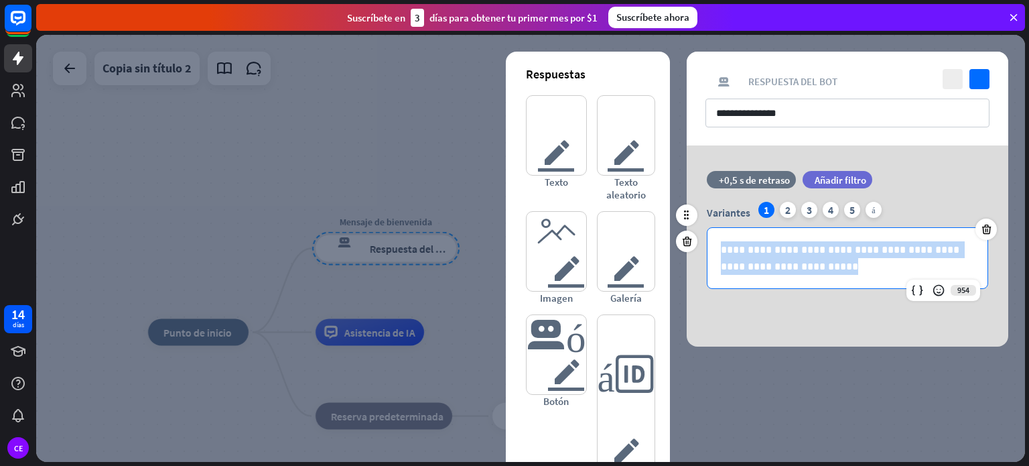
click at [804, 270] on p "**********" at bounding box center [847, 257] width 253 height 33
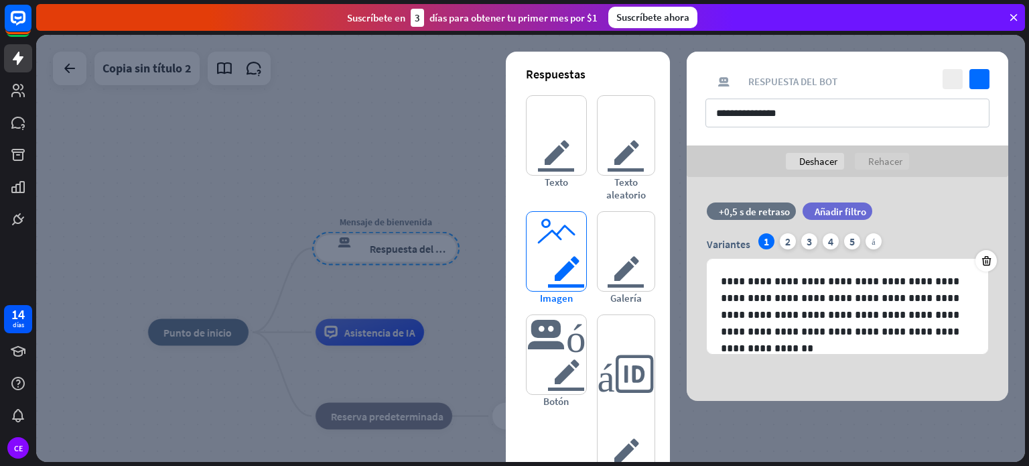
click at [556, 259] on font "imagen del editor" at bounding box center [555, 251] width 59 height 79
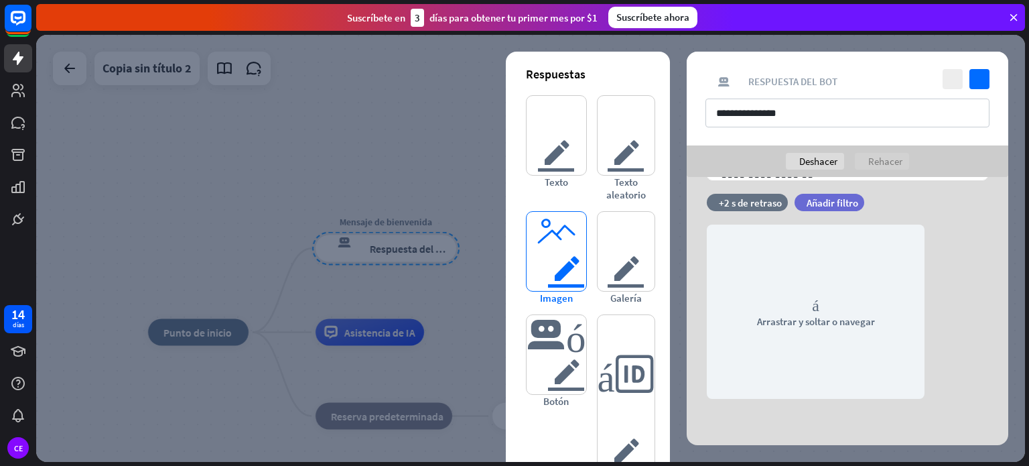
scroll to position [174, 0]
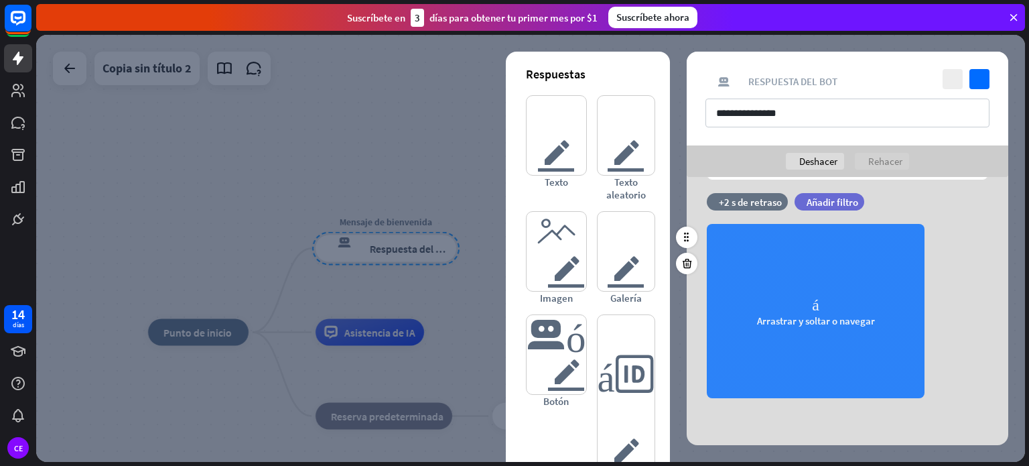
click at [828, 311] on div "cámara Arrastrar y soltar o navegar" at bounding box center [816, 311] width 218 height 174
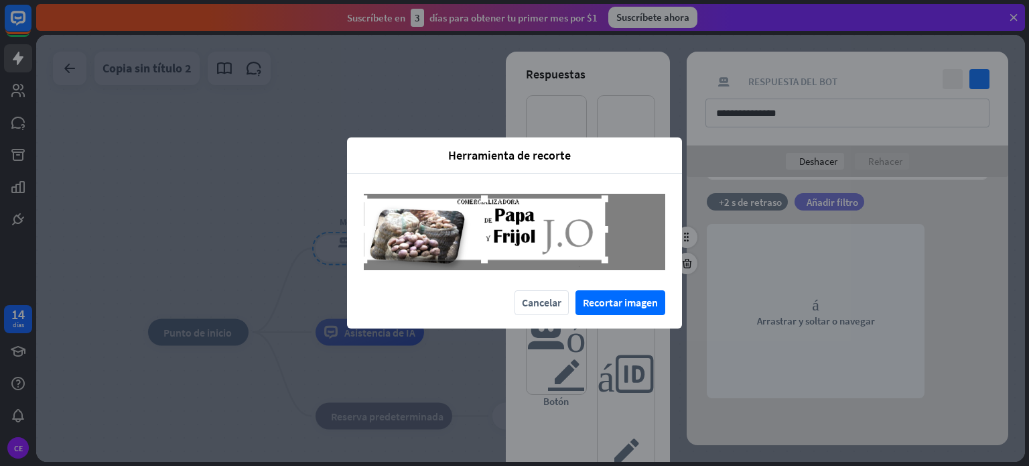
drag, startPoint x: 460, startPoint y: 221, endPoint x: 425, endPoint y: 218, distance: 35.6
click at [425, 218] on div at bounding box center [484, 228] width 241 height 61
click at [603, 301] on font "Recortar imagen" at bounding box center [620, 301] width 75 height 13
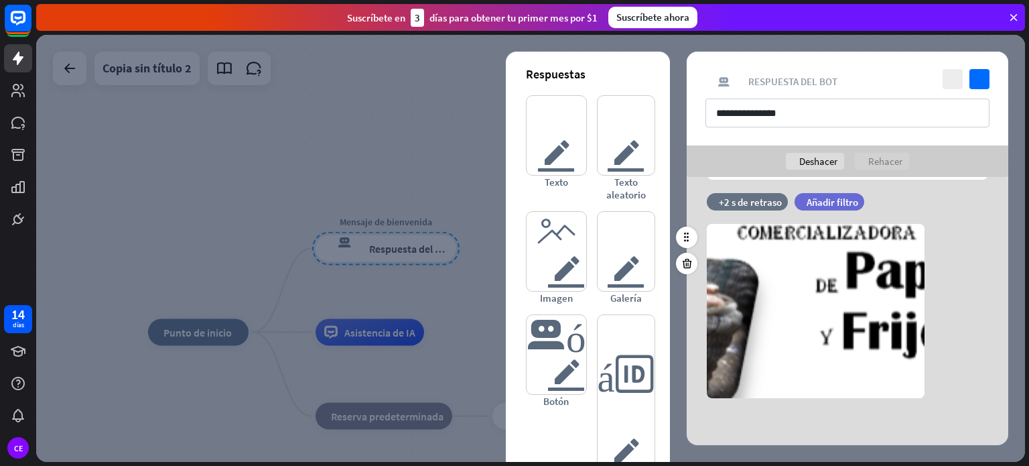
click at [494, 281] on div at bounding box center [530, 248] width 989 height 427
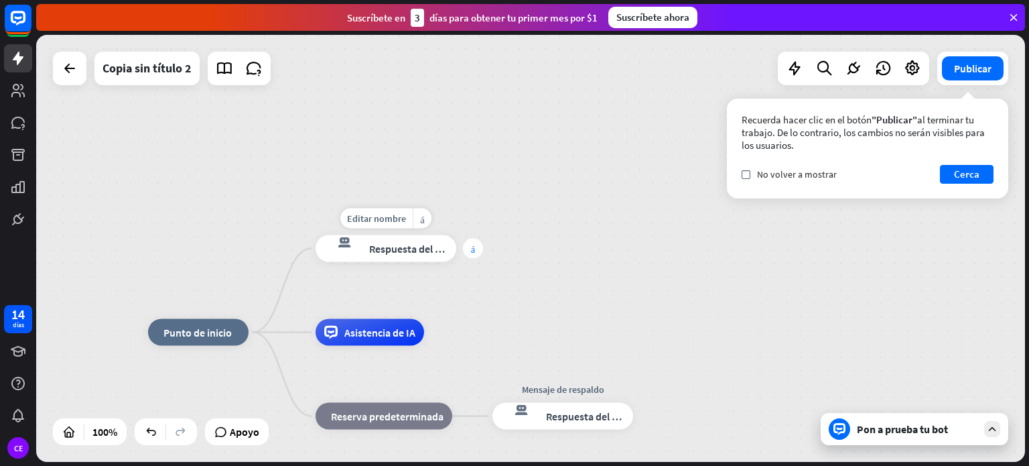
drag, startPoint x: 414, startPoint y: 261, endPoint x: 477, endPoint y: 254, distance: 63.3
click at [456, 254] on div "Editar nombre más_amarillo más respuesta del bot de bloqueo Respuesta del bot" at bounding box center [385, 248] width 141 height 27
click at [476, 253] on div "más" at bounding box center [473, 248] width 20 height 20
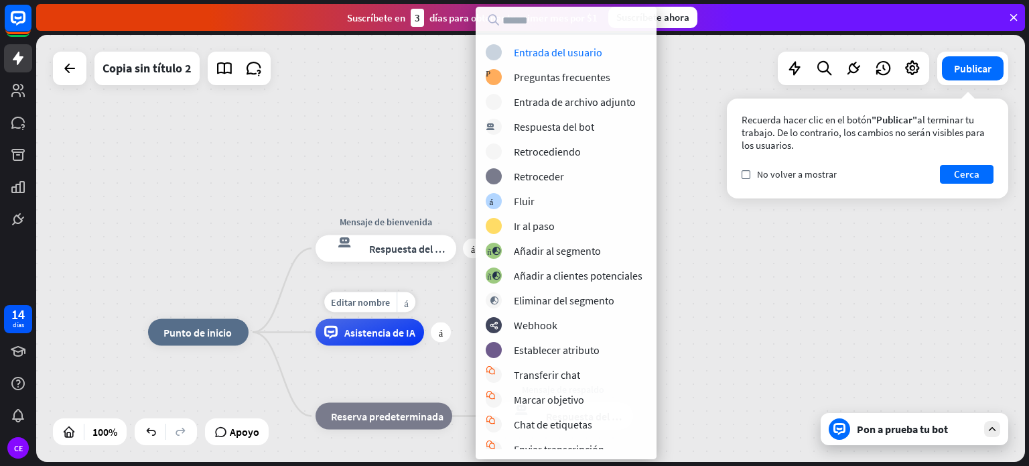
click at [390, 346] on div "Editar nombre más_amarillo más Asistencia de IA" at bounding box center [369, 332] width 109 height 27
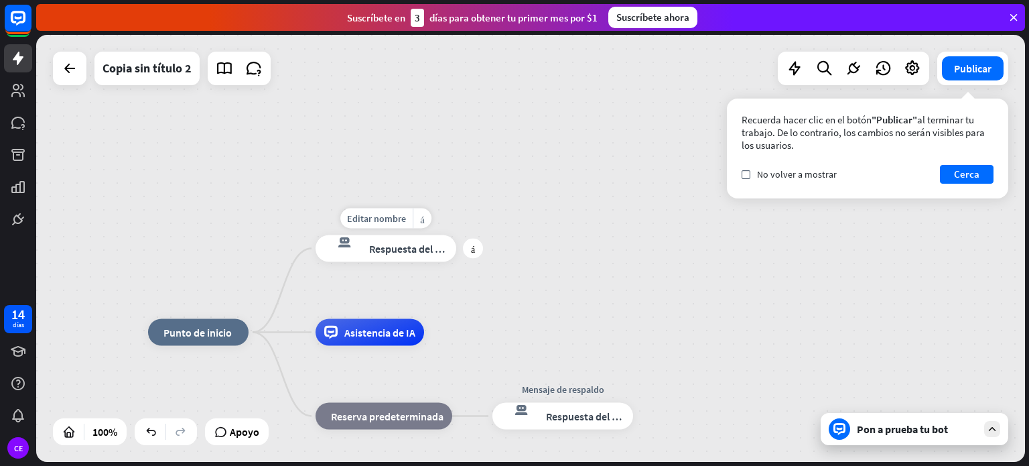
click at [390, 243] on font "Respuesta del bot" at bounding box center [410, 248] width 82 height 13
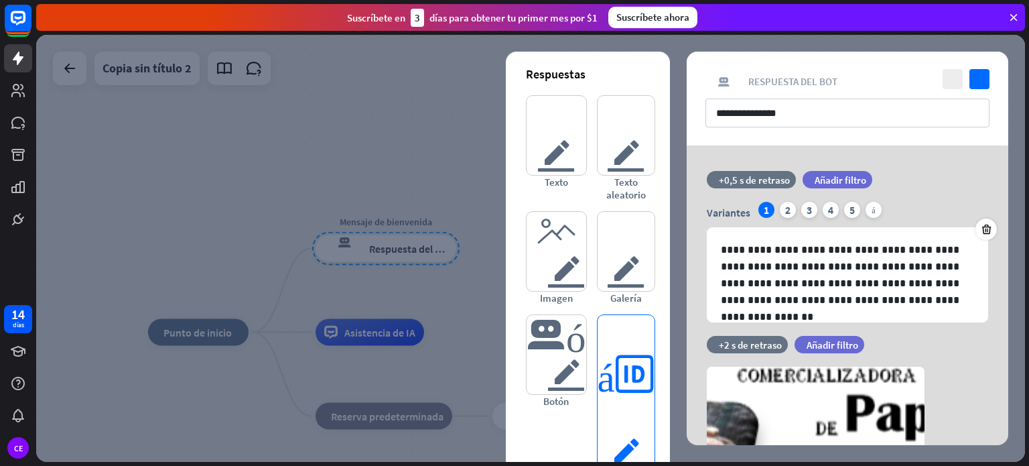
click at [618, 389] on font "respuestas rápidas del editor" at bounding box center [625, 413] width 57 height 119
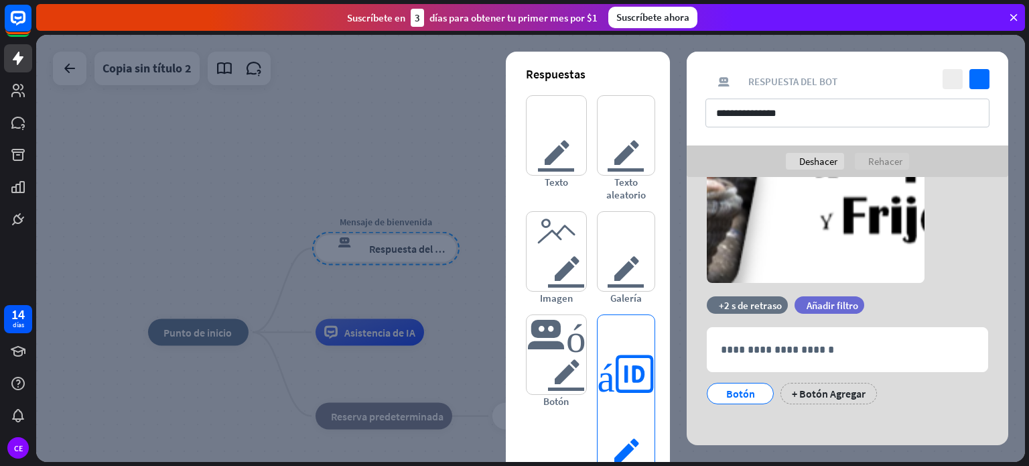
scroll to position [295, 0]
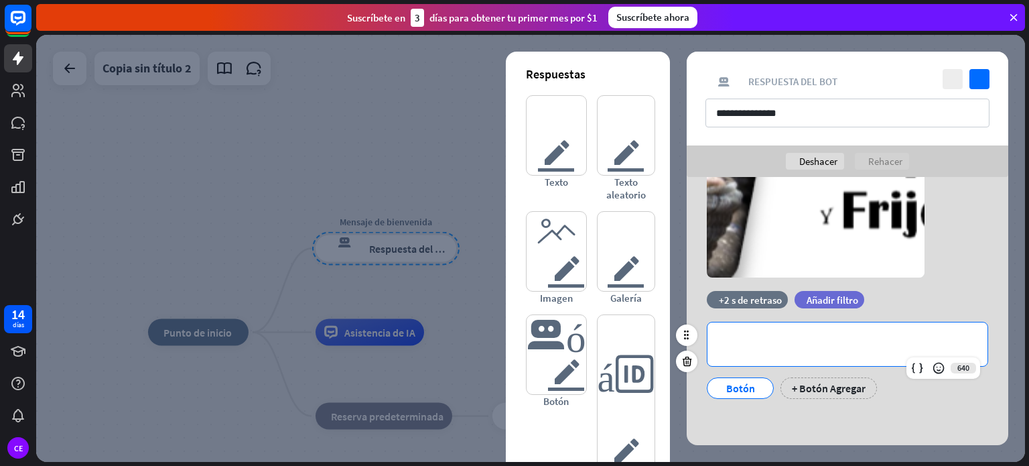
click at [779, 349] on p "**********" at bounding box center [847, 344] width 253 height 17
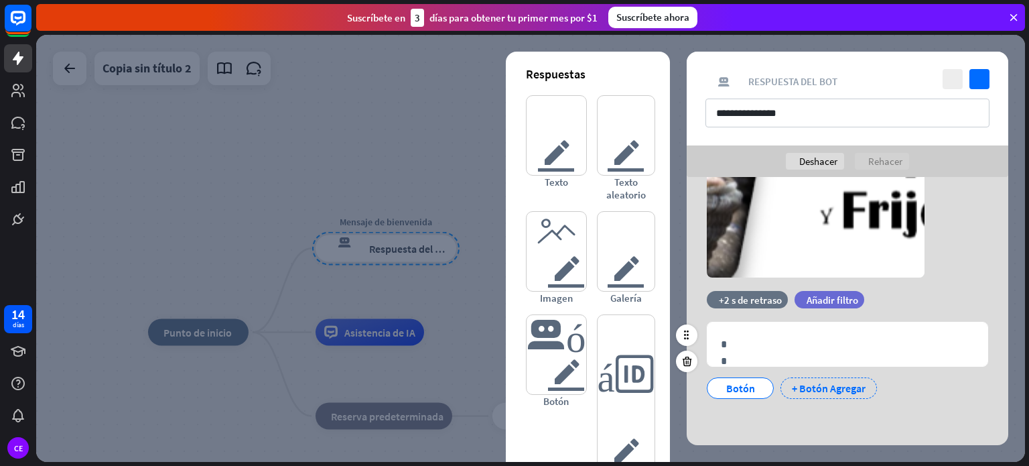
click at [843, 391] on font "+ Botón Agregar" at bounding box center [829, 387] width 74 height 13
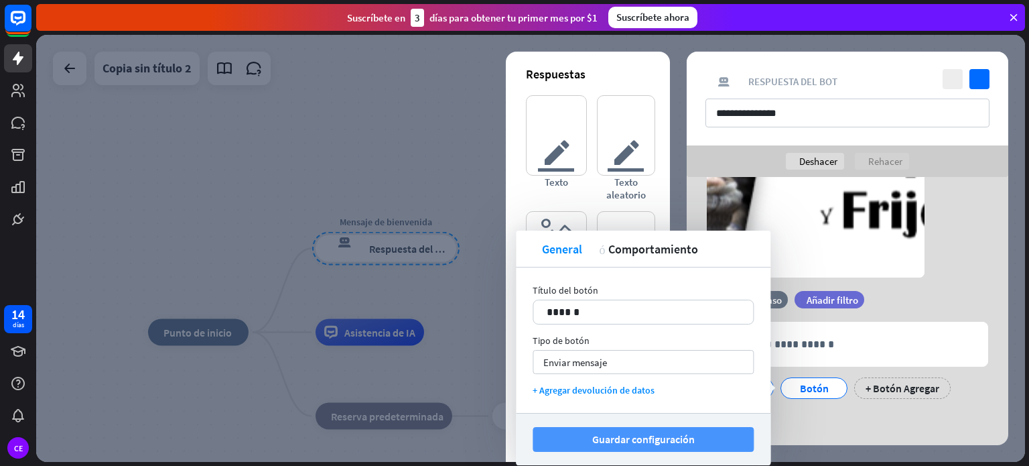
click at [617, 439] on font "Guardar configuración" at bounding box center [643, 438] width 102 height 13
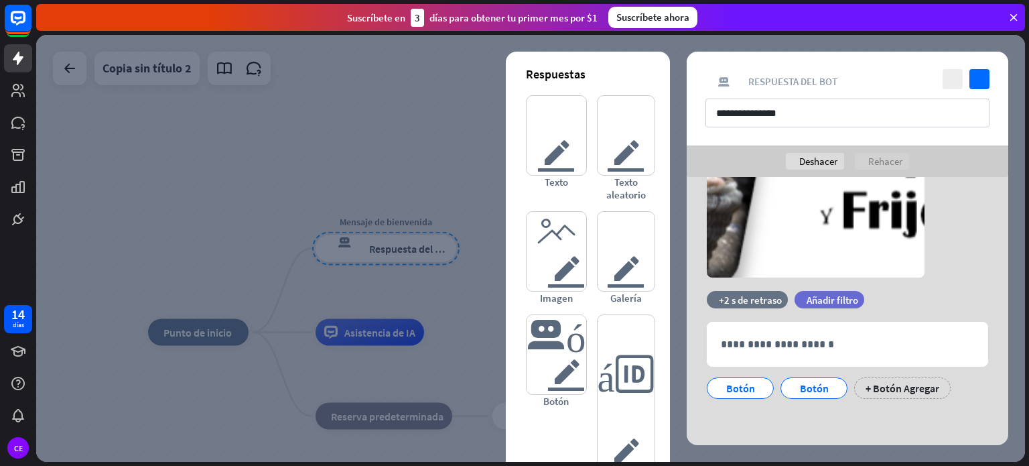
click at [482, 199] on div at bounding box center [530, 248] width 989 height 427
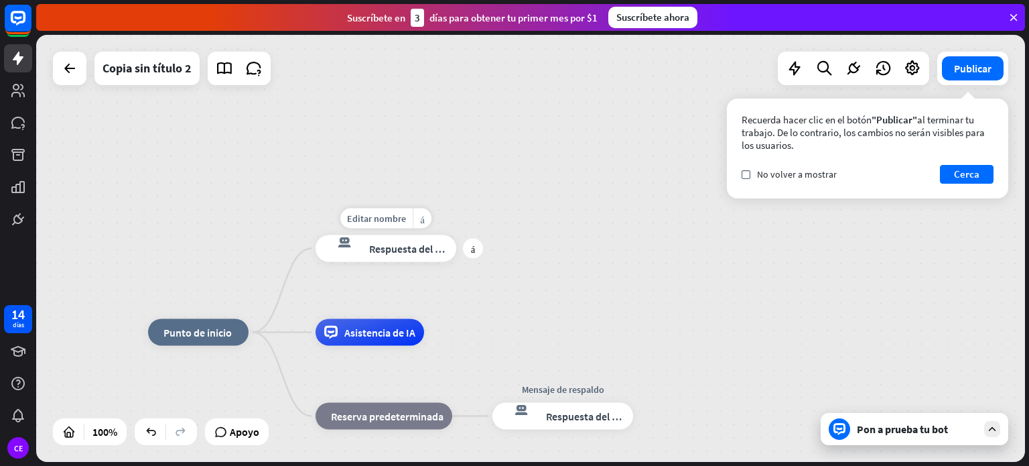
click at [414, 251] on font "Respuesta del bot" at bounding box center [410, 248] width 82 height 13
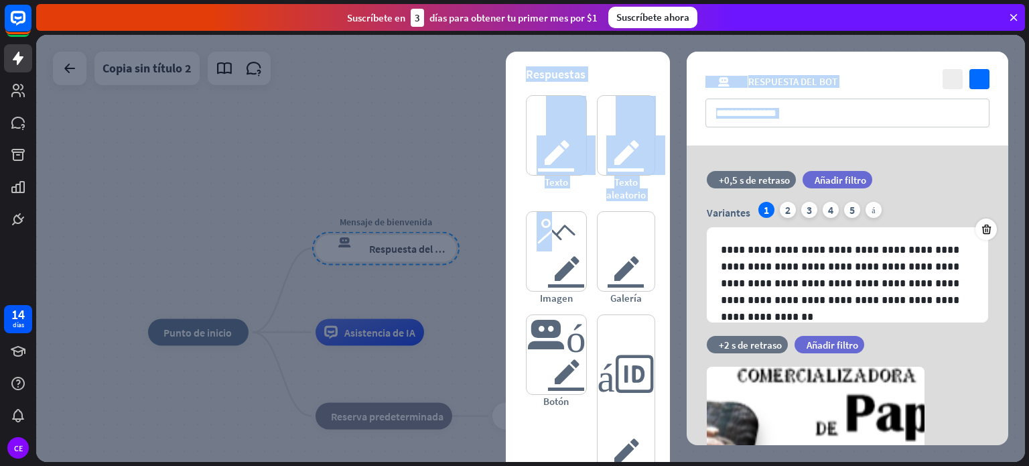
drag, startPoint x: 413, startPoint y: 248, endPoint x: 511, endPoint y: 244, distance: 97.9
click at [535, 244] on div "**********" at bounding box center [530, 248] width 989 height 427
click at [437, 144] on div at bounding box center [530, 248] width 989 height 427
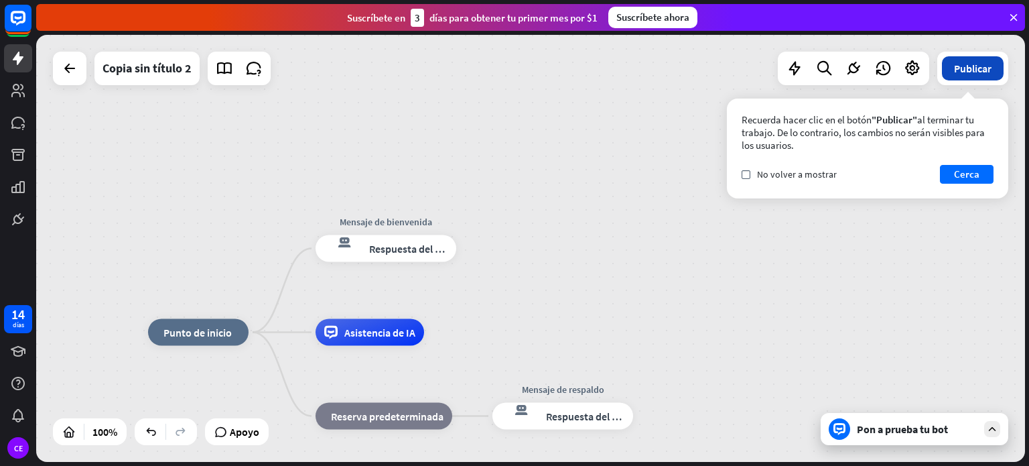
click at [956, 67] on font "Publicar" at bounding box center [973, 68] width 38 height 13
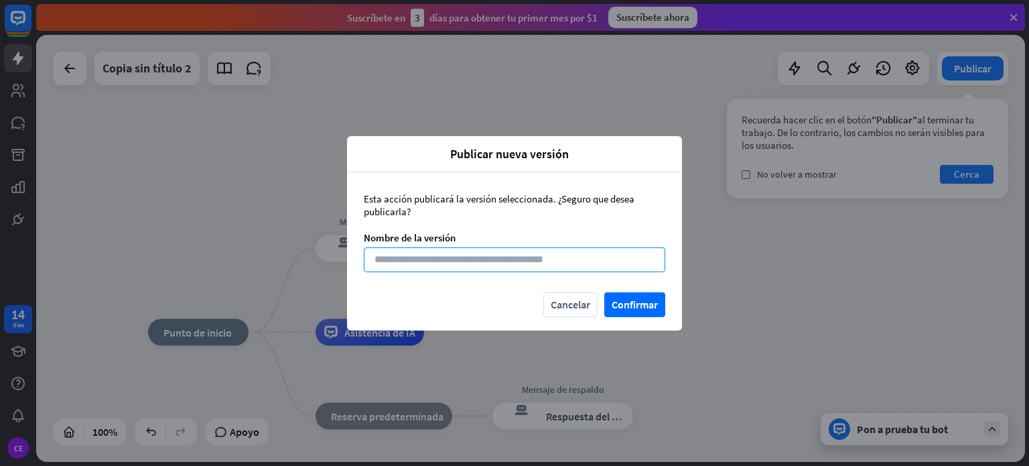
click at [499, 259] on input at bounding box center [514, 259] width 301 height 25
type input "**********"
click at [630, 310] on font "Confirmar" at bounding box center [635, 303] width 46 height 13
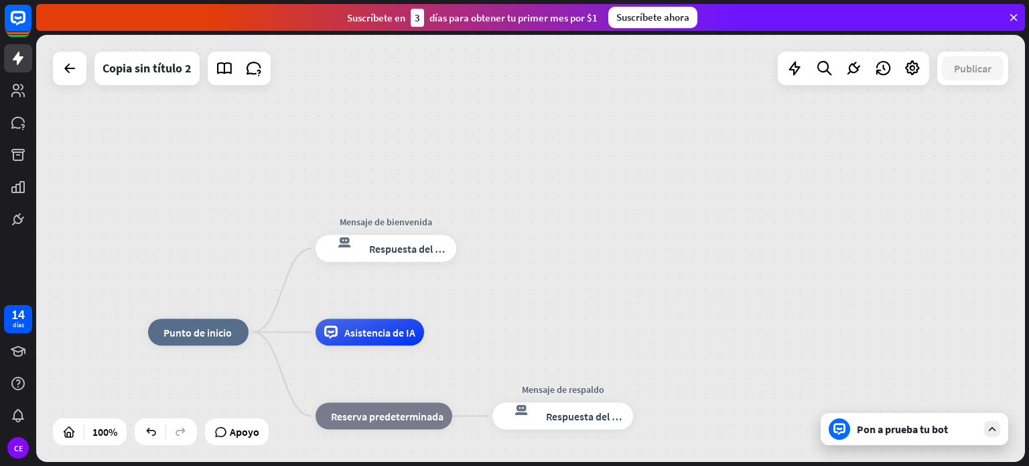
click at [882, 424] on font "Pon a prueba tu bot" at bounding box center [902, 428] width 91 height 13
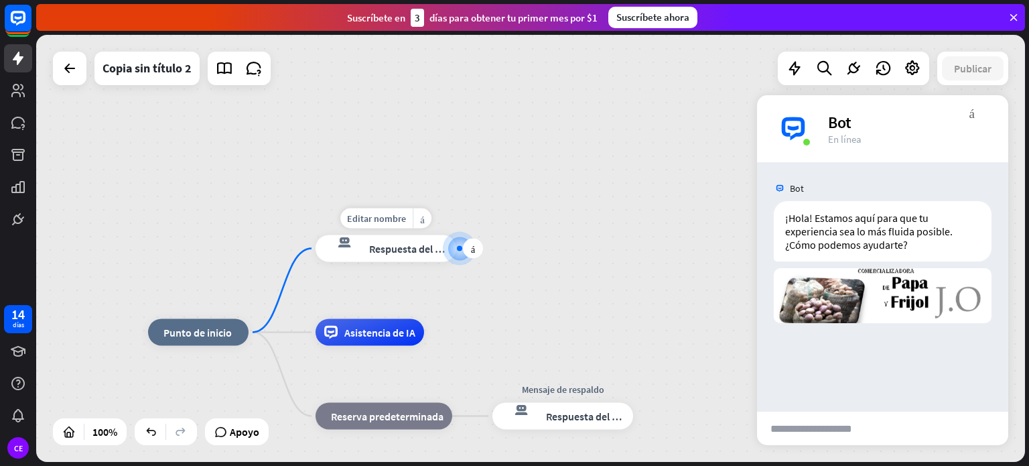
click at [415, 262] on div "Editar nombre más_amarillo más Mensaje de bienvenida respuesta del bot de bloqu…" at bounding box center [385, 248] width 141 height 27
click at [456, 255] on div at bounding box center [460, 248] width 14 height 14
click at [823, 240] on font "¡Hola! Estamos aquí para que tu experiencia sea lo más fluida posible. ¿Cómo po…" at bounding box center [869, 231] width 169 height 40
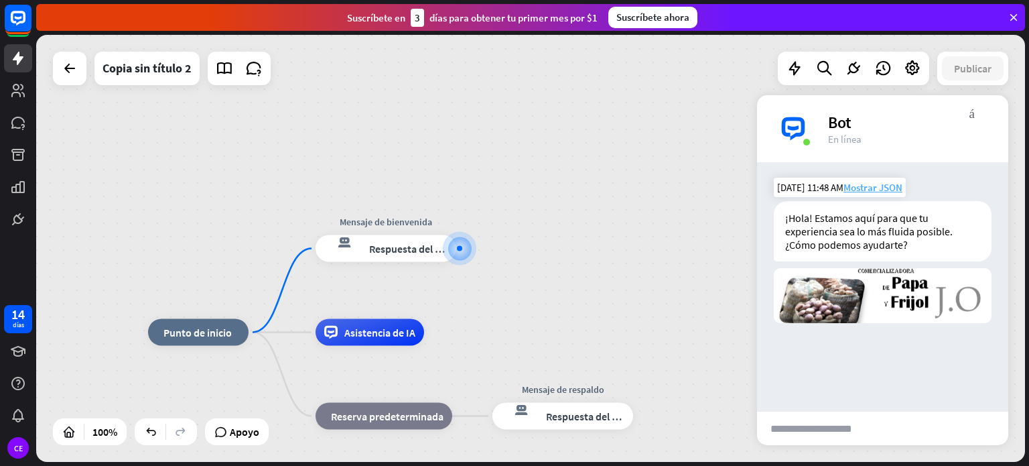
click at [849, 186] on font "Mostrar JSON" at bounding box center [872, 187] width 59 height 13
click at [409, 255] on font "Respuesta del bot" at bounding box center [410, 248] width 82 height 13
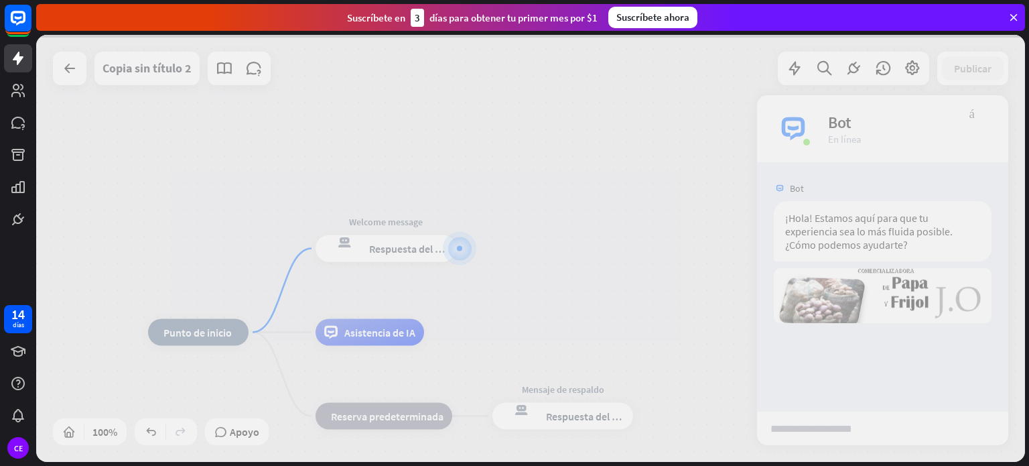
click at [409, 255] on div at bounding box center [530, 248] width 989 height 427
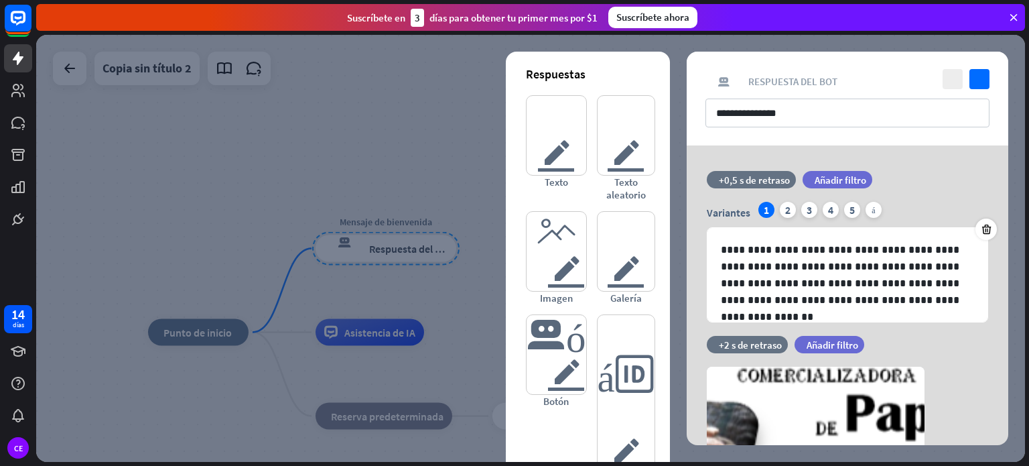
click at [409, 255] on div at bounding box center [530, 248] width 989 height 427
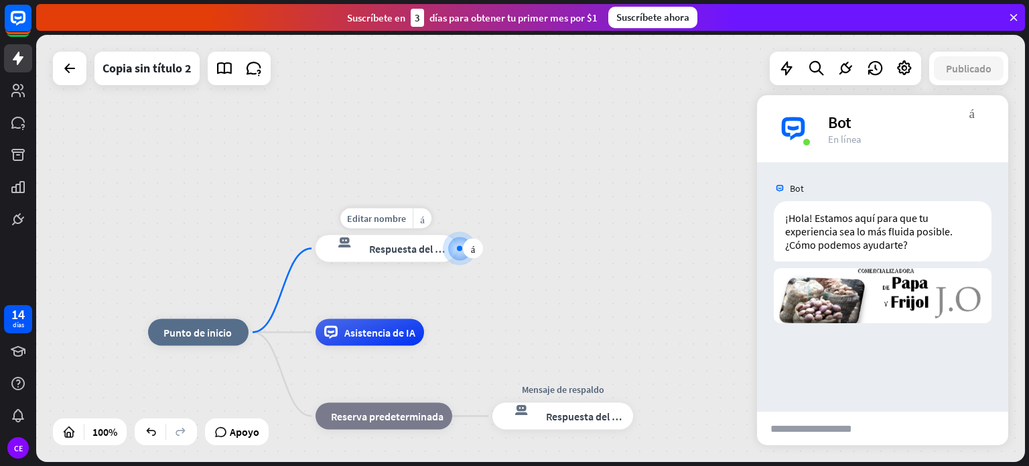
click at [409, 255] on font "Respuesta del bot" at bounding box center [410, 248] width 82 height 13
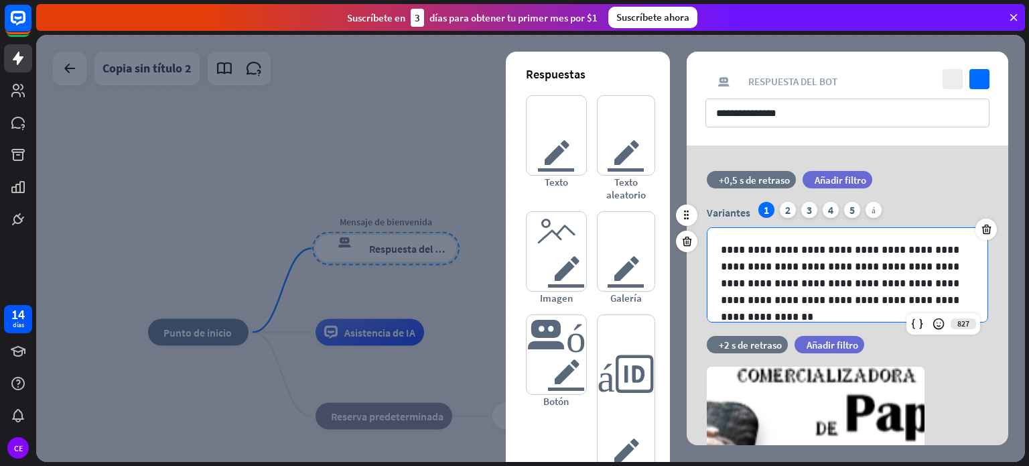
click at [773, 300] on p "**********" at bounding box center [847, 274] width 253 height 67
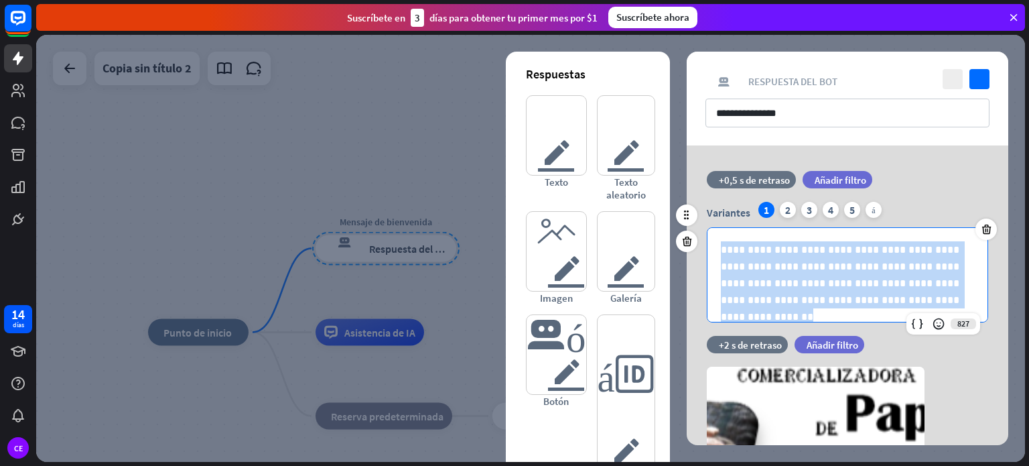
click at [773, 300] on p "**********" at bounding box center [847, 274] width 253 height 67
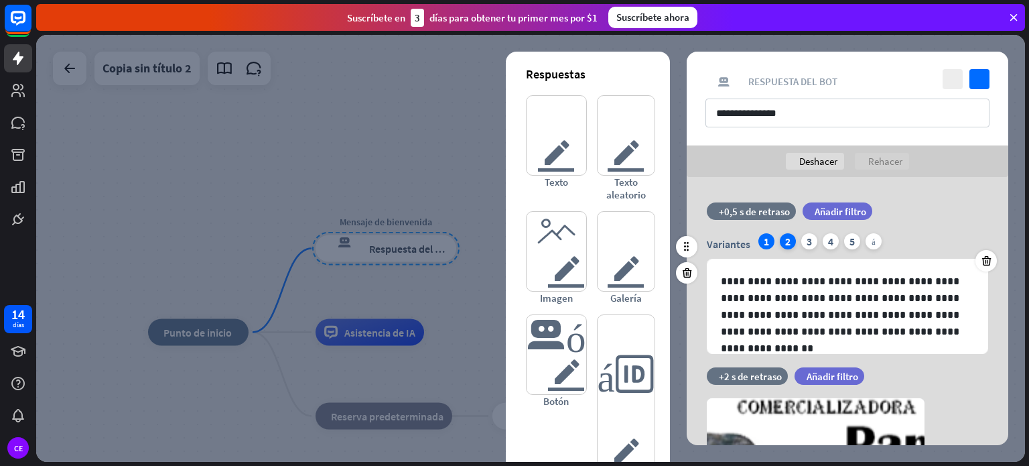
click at [790, 243] on font "2" at bounding box center [787, 240] width 5 height 13
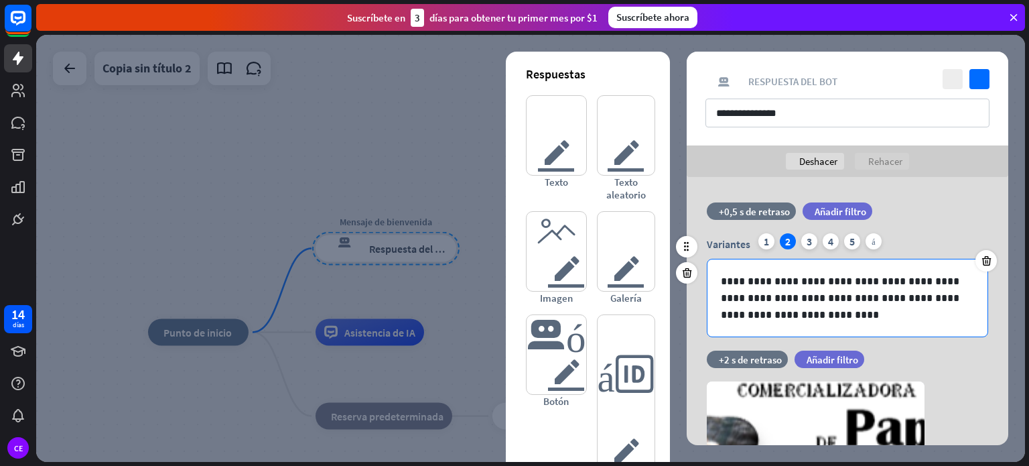
click at [772, 303] on p "**********" at bounding box center [847, 298] width 253 height 50
click at [766, 244] on font "1" at bounding box center [766, 240] width 5 height 13
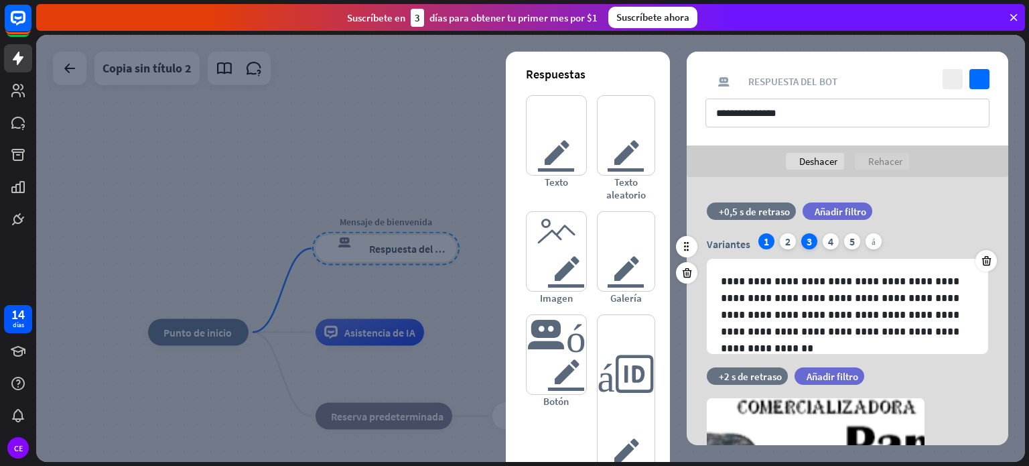
click at [812, 243] on div "3" at bounding box center [809, 241] width 16 height 16
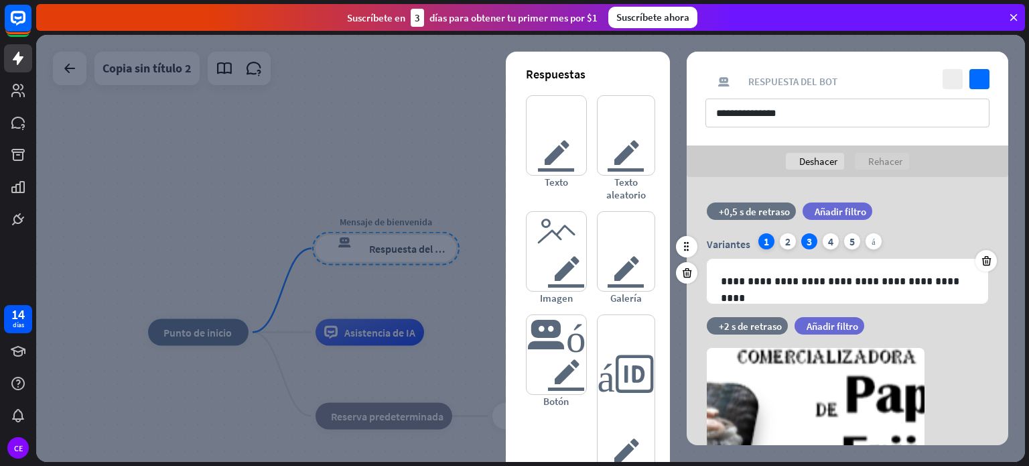
click at [766, 242] on font "1" at bounding box center [766, 240] width 5 height 13
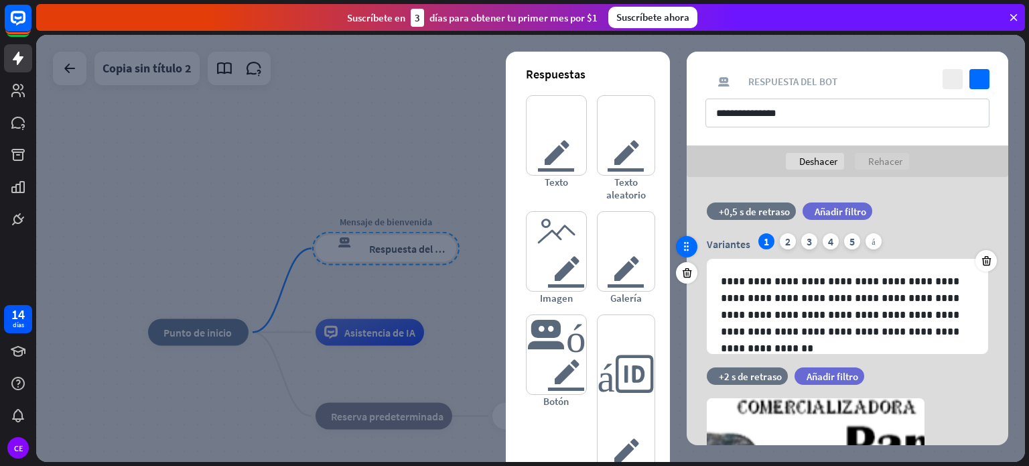
click at [691, 252] on icon at bounding box center [687, 246] width 12 height 12
click at [826, 372] on font "Añadir filtro" at bounding box center [832, 376] width 52 height 13
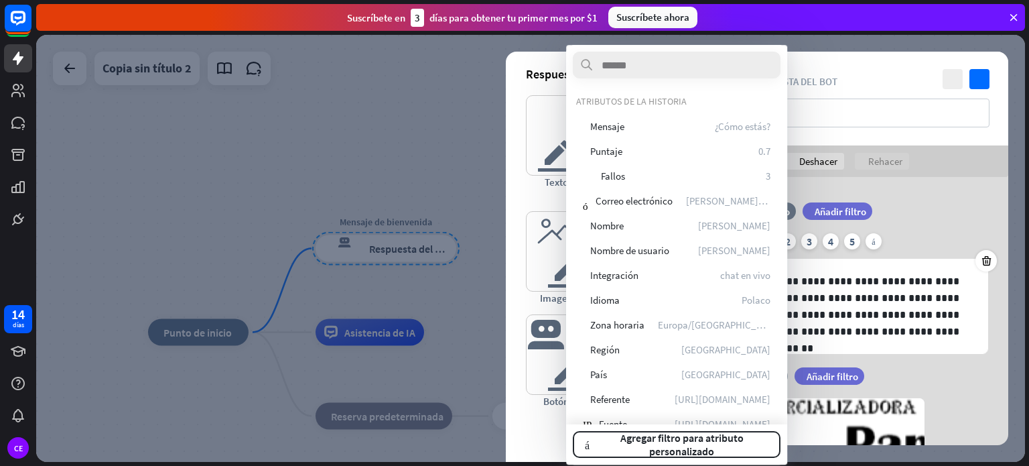
click at [907, 219] on div "filtrar Añadir filtro" at bounding box center [870, 210] width 137 height 17
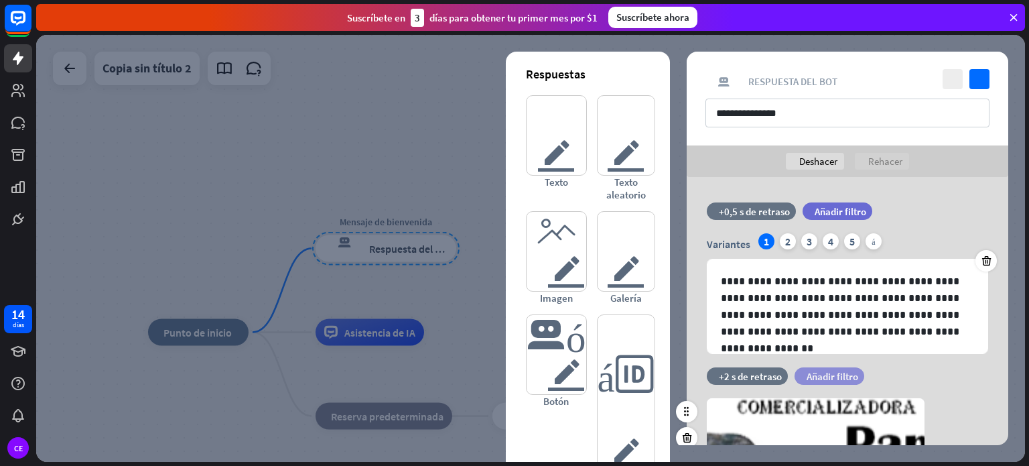
click at [831, 380] on font "Añadir filtro" at bounding box center [832, 376] width 52 height 13
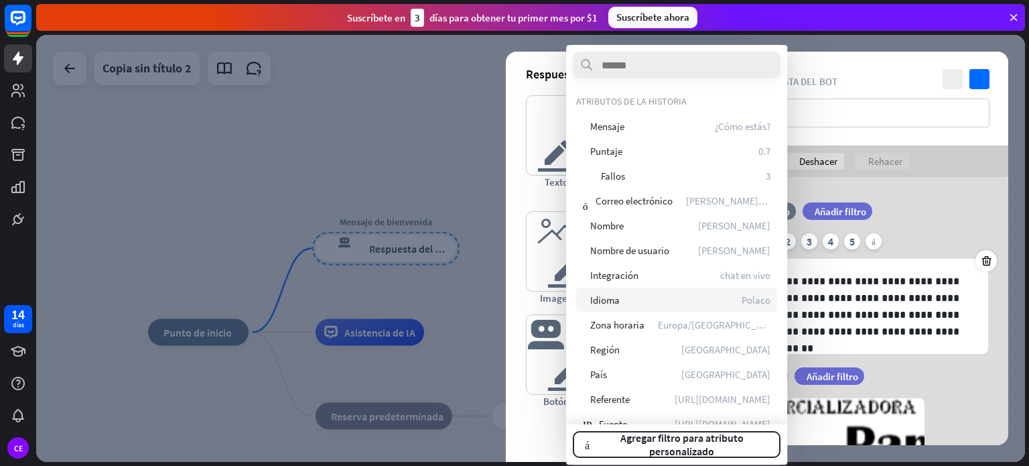
click at [620, 296] on div "globo Idioma Polaco" at bounding box center [676, 299] width 201 height 24
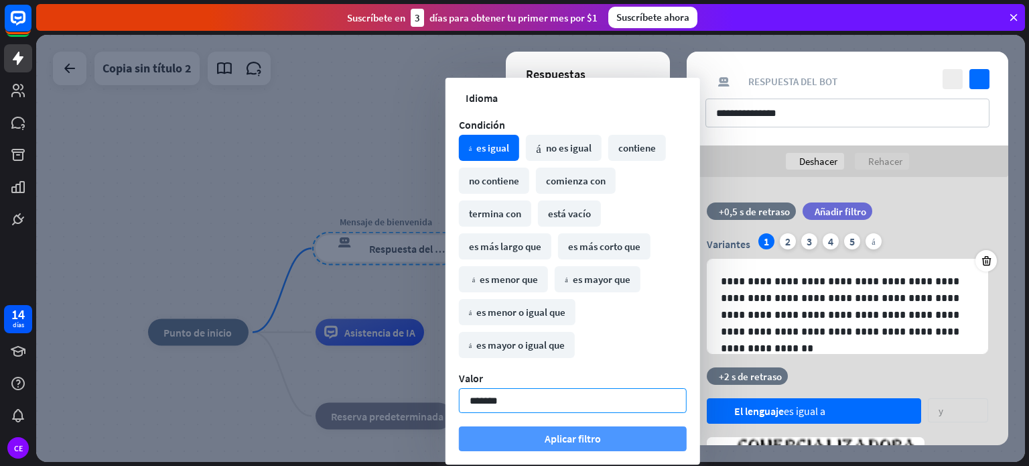
type input "*******"
click at [552, 436] on font "Aplicar filtro" at bounding box center [573, 437] width 56 height 13
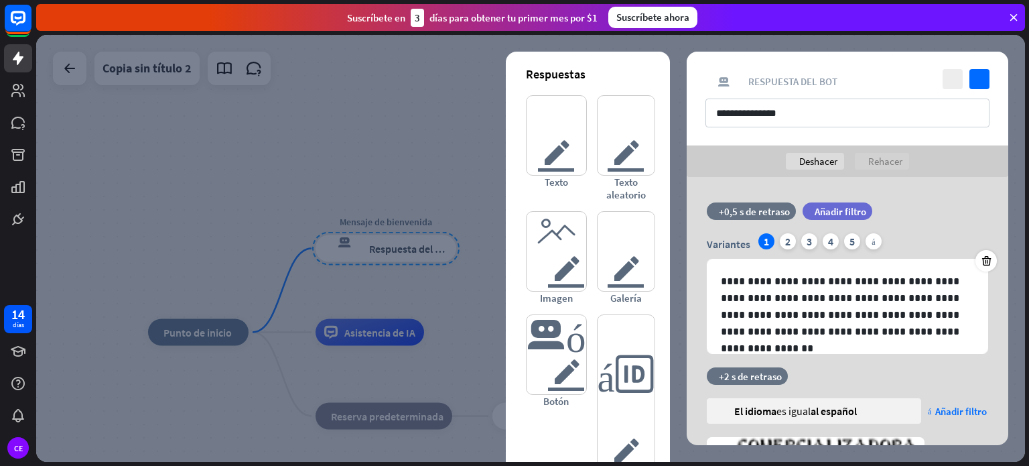
click at [388, 123] on div at bounding box center [530, 248] width 989 height 427
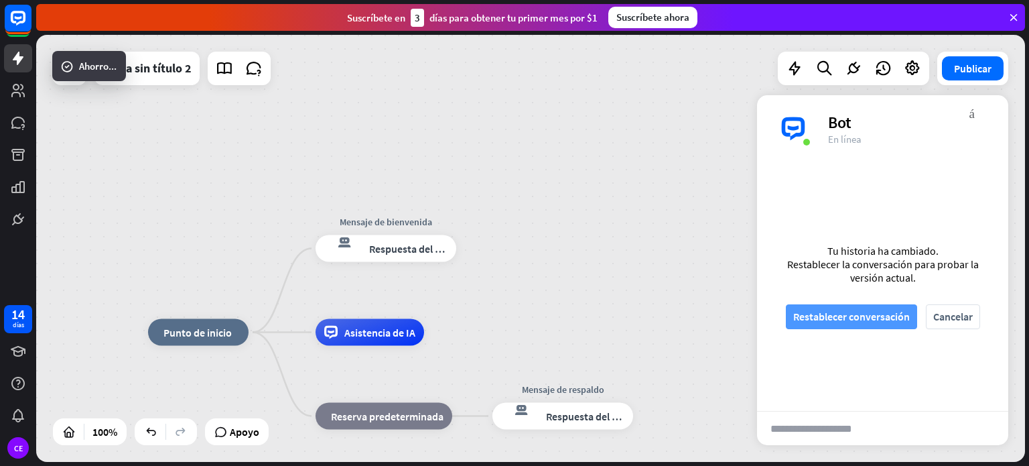
click at [855, 321] on font "Restablecer conversación" at bounding box center [851, 315] width 117 height 13
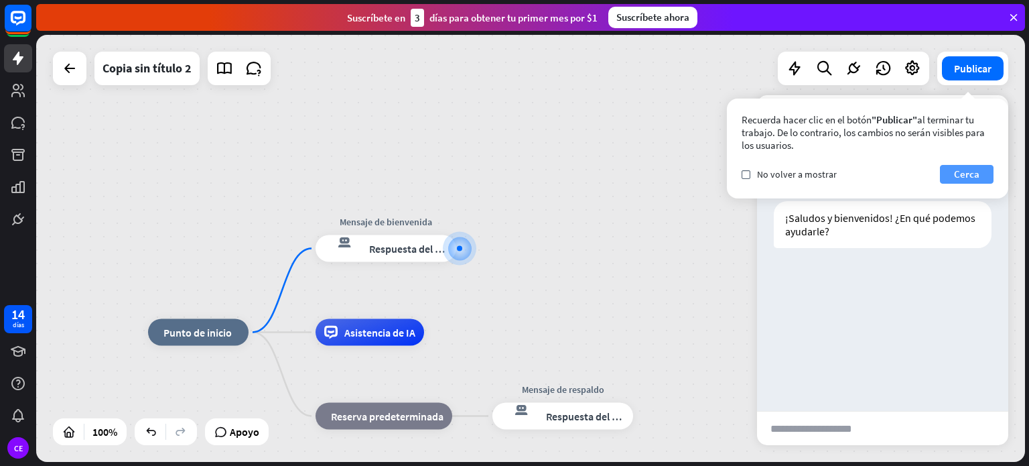
click at [970, 181] on font "Cerca" at bounding box center [966, 174] width 25 height 19
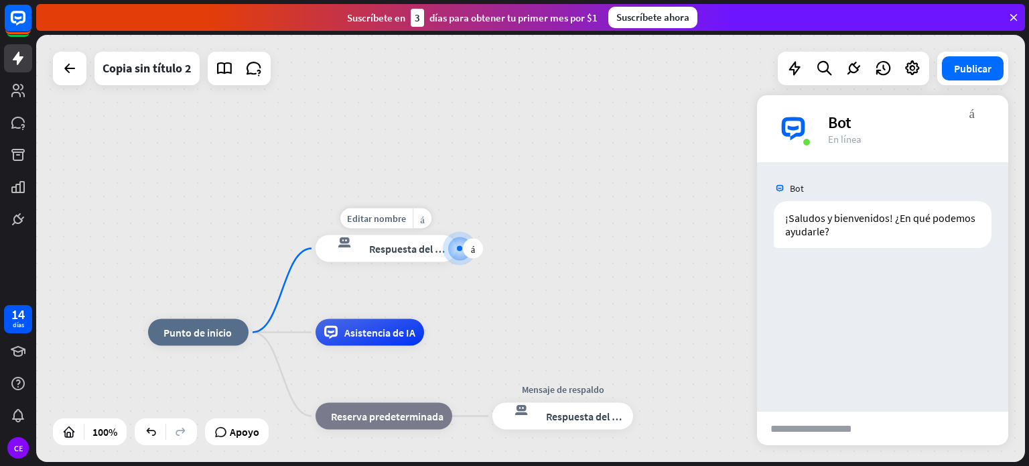
click at [400, 248] on font "Respuesta del bot" at bounding box center [410, 248] width 82 height 13
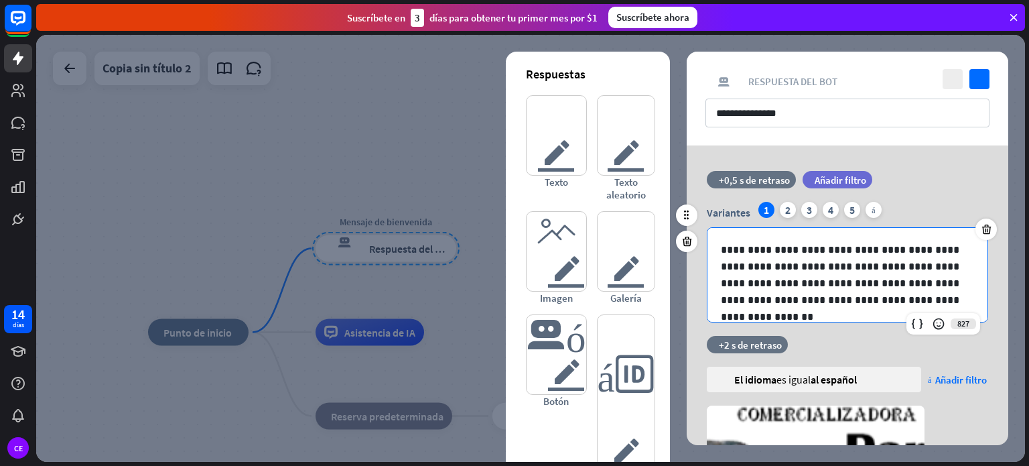
click at [861, 292] on p "**********" at bounding box center [847, 274] width 253 height 67
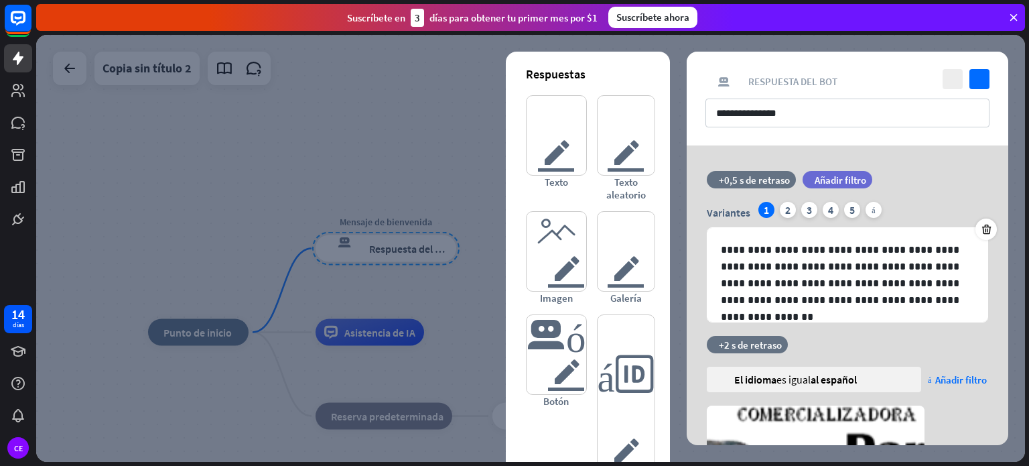
click at [482, 205] on div at bounding box center [530, 248] width 989 height 427
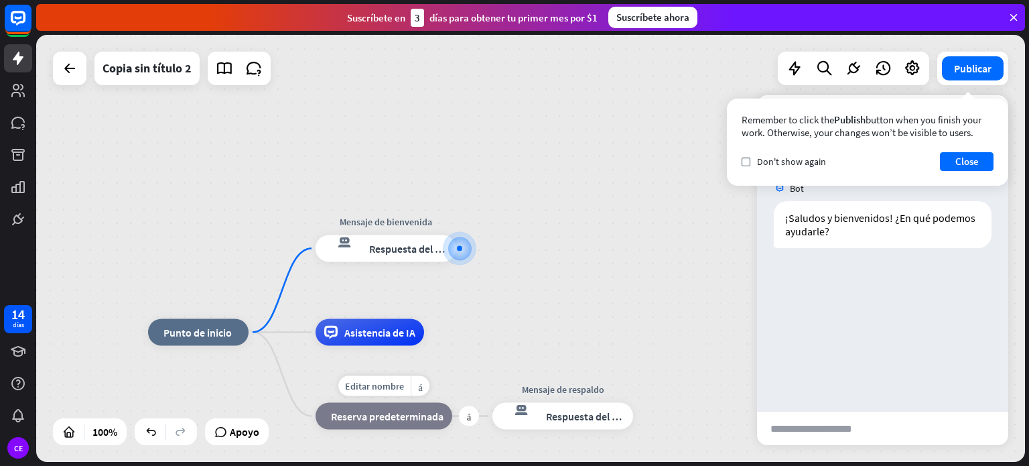
click at [378, 421] on font "Reserva predeterminada" at bounding box center [387, 415] width 113 height 13
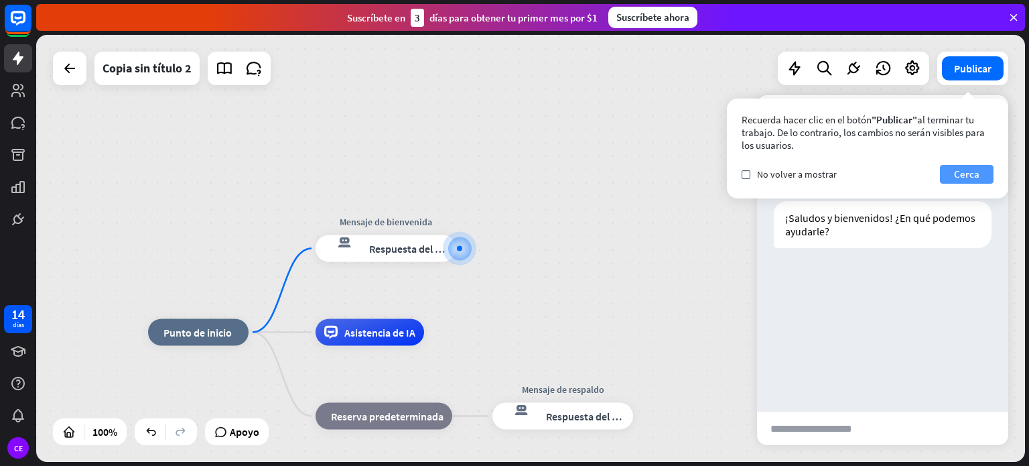
click at [968, 177] on font "Cerca" at bounding box center [966, 173] width 25 height 13
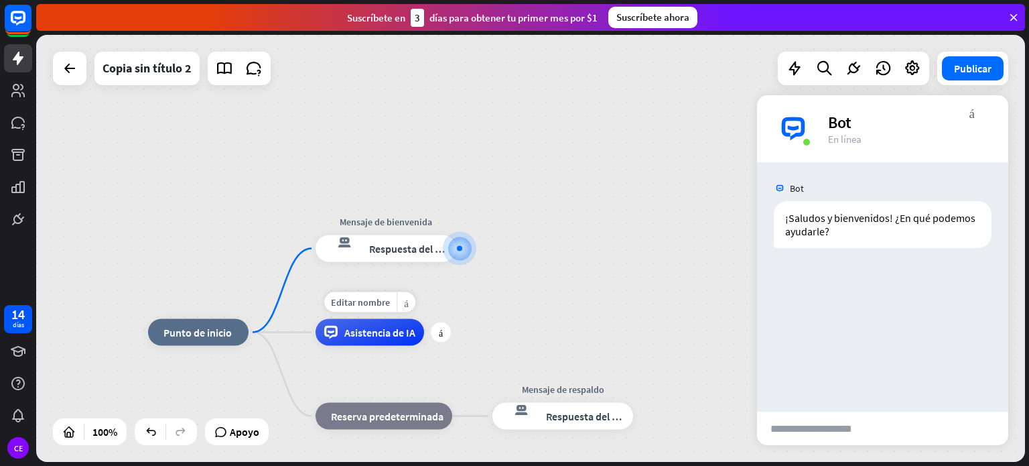
click at [399, 337] on font "Asistencia de IA" at bounding box center [379, 332] width 71 height 13
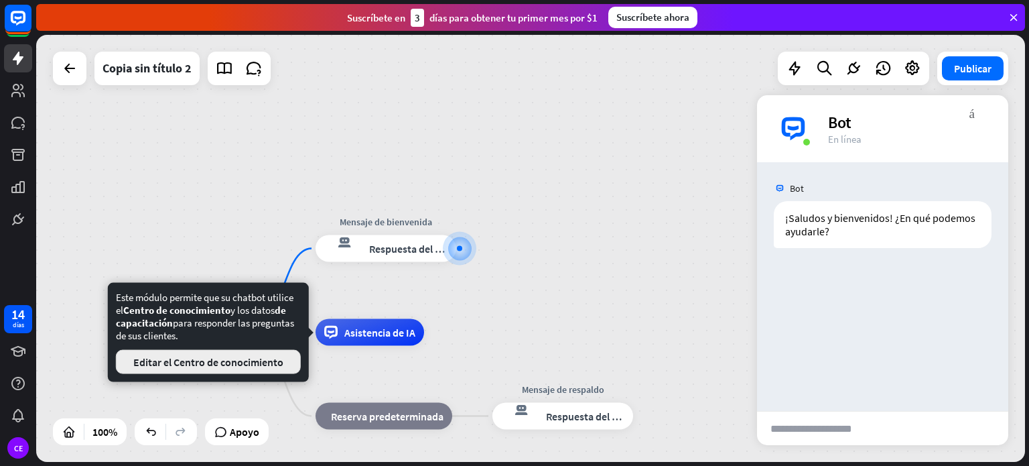
click at [257, 366] on font "Editar el Centro de conocimiento" at bounding box center [208, 361] width 150 height 13
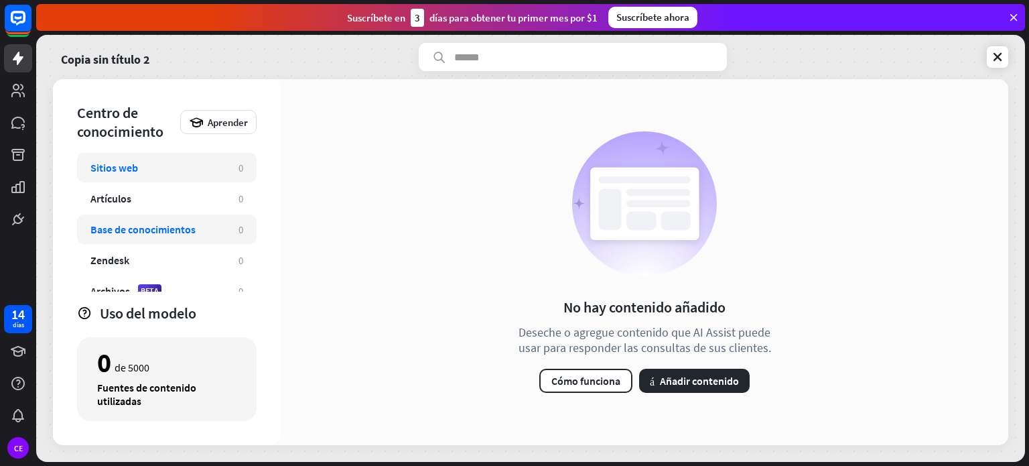
scroll to position [13, 0]
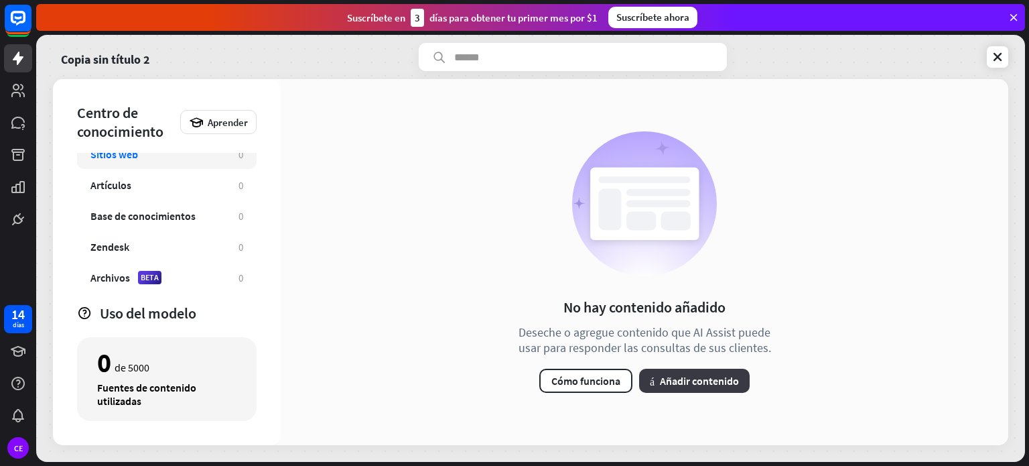
click at [709, 370] on button "más Añadir contenido" at bounding box center [694, 380] width 111 height 24
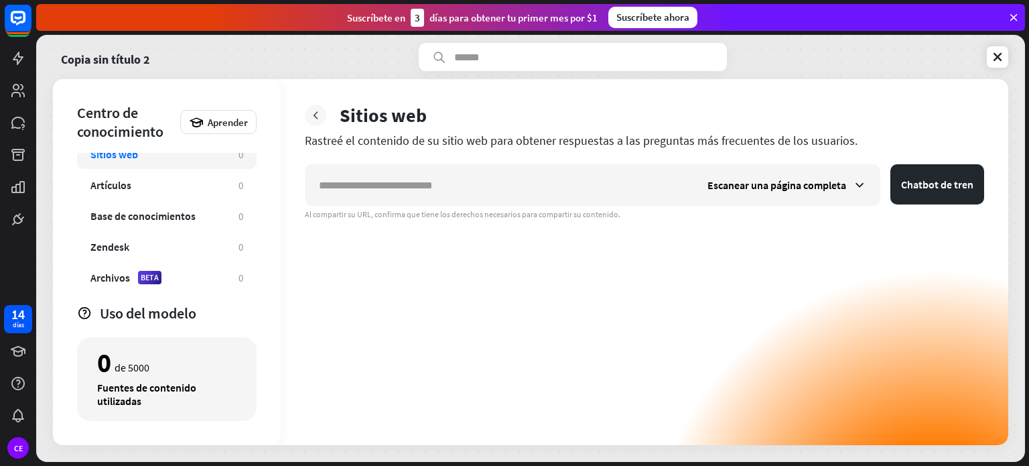
click at [319, 116] on icon at bounding box center [315, 115] width 13 height 13
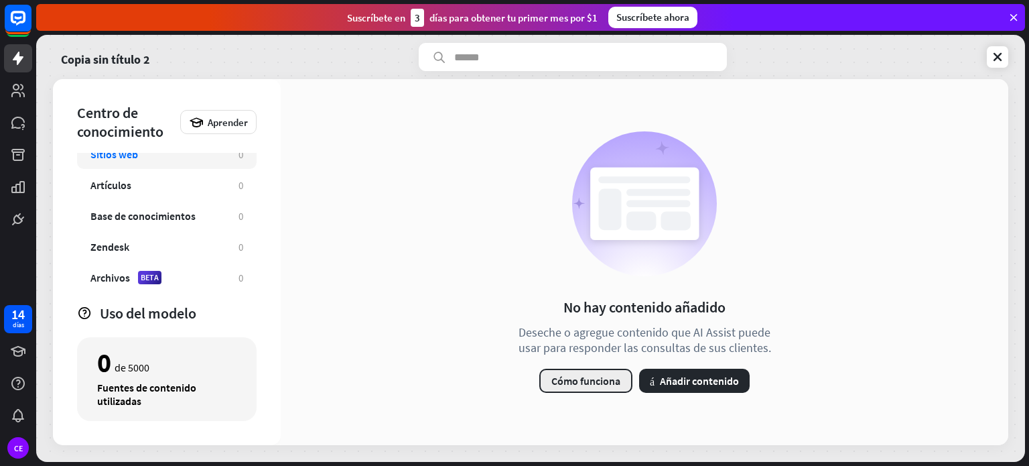
click at [580, 379] on font "Cómo funciona" at bounding box center [585, 380] width 69 height 13
click at [930, 299] on div "cerca" at bounding box center [514, 233] width 1029 height 466
click at [691, 374] on font "Añadir contenido" at bounding box center [699, 380] width 79 height 13
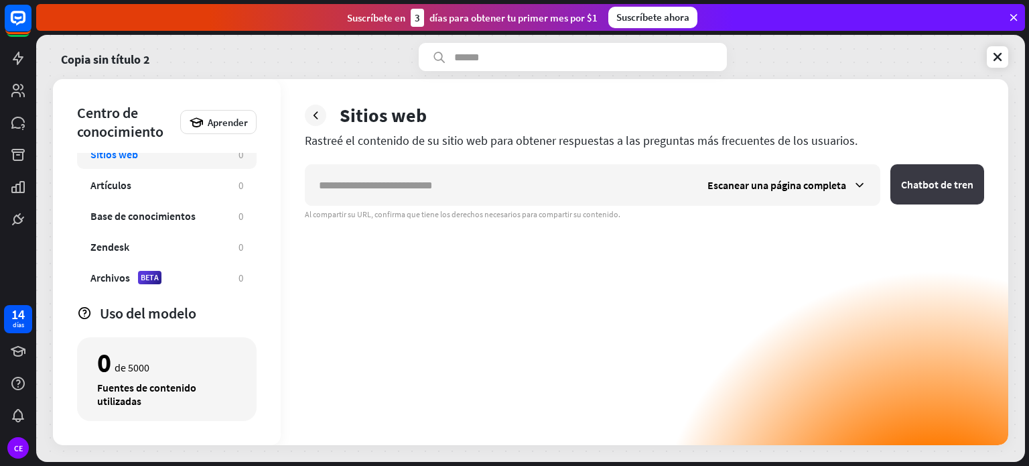
click at [930, 191] on button "Chatbot de tren" at bounding box center [937, 184] width 94 height 40
click at [826, 178] on font "Escanear una página completa" at bounding box center [776, 184] width 139 height 13
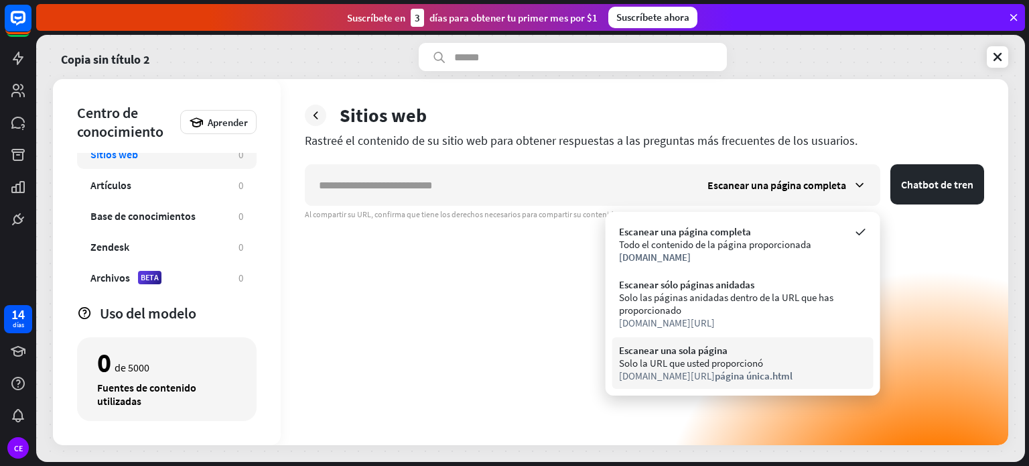
click at [723, 370] on font "página única.html" at bounding box center [754, 375] width 78 height 13
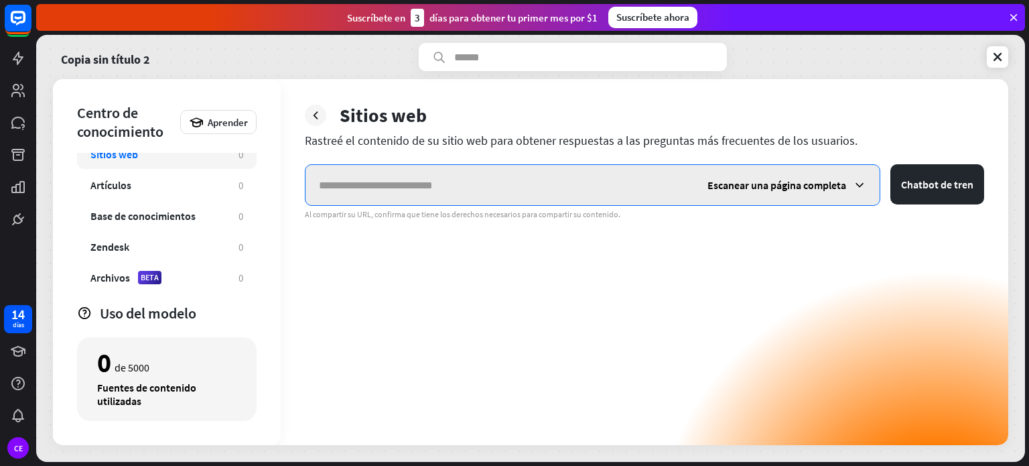
click at [571, 179] on input "text" at bounding box center [499, 185] width 388 height 40
paste input "**********"
type input "**********"
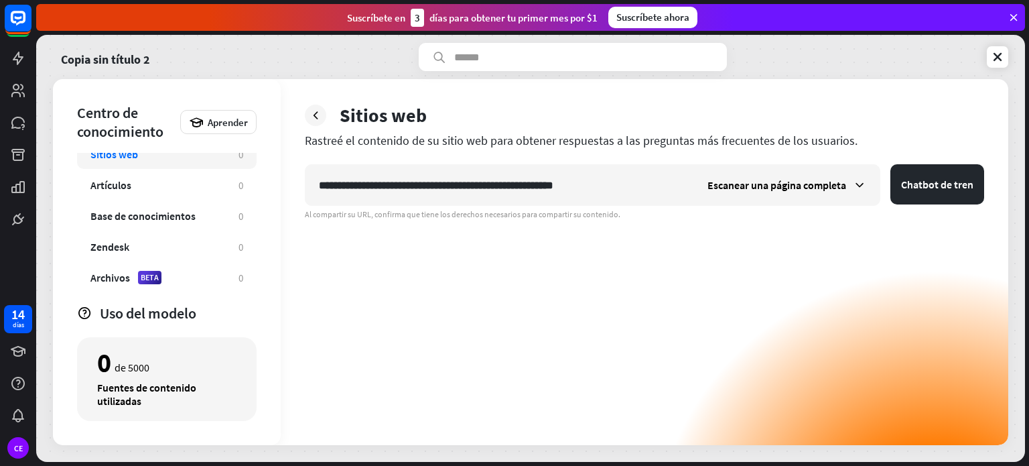
click at [707, 259] on div "**********" at bounding box center [644, 304] width 679 height 281
click at [914, 198] on button "Chatbot de tren" at bounding box center [937, 184] width 94 height 40
click at [936, 181] on font "Chatbot de tren" at bounding box center [937, 183] width 72 height 13
click at [994, 56] on icon at bounding box center [997, 56] width 13 height 13
